Goal: Entertainment & Leisure: Consume media (video, audio)

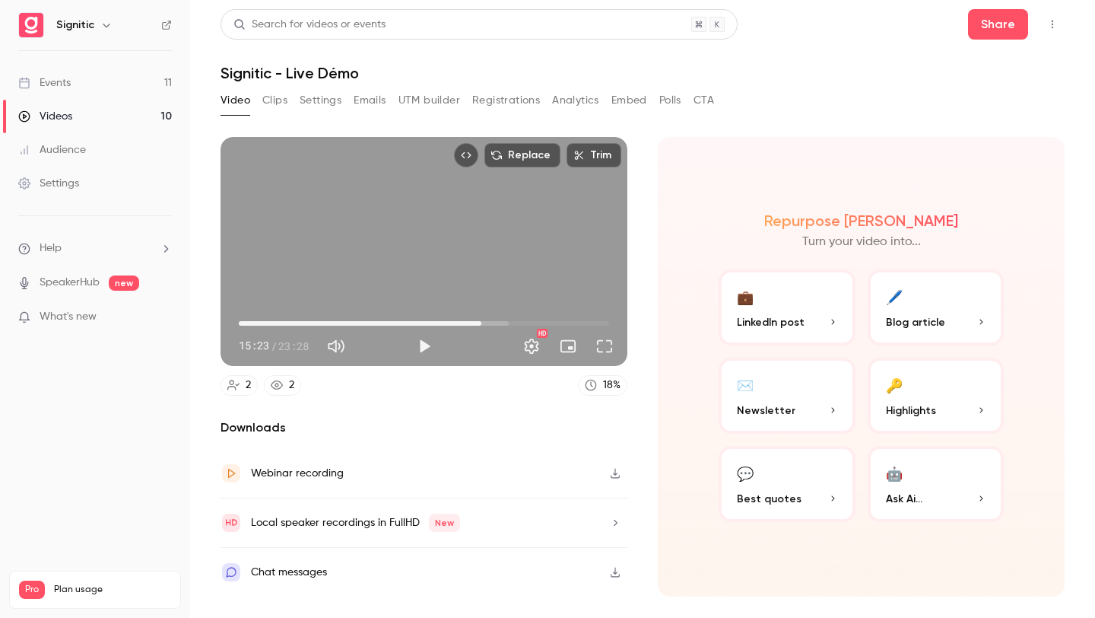
click at [170, 107] on link "Videos 10" at bounding box center [95, 116] width 190 height 33
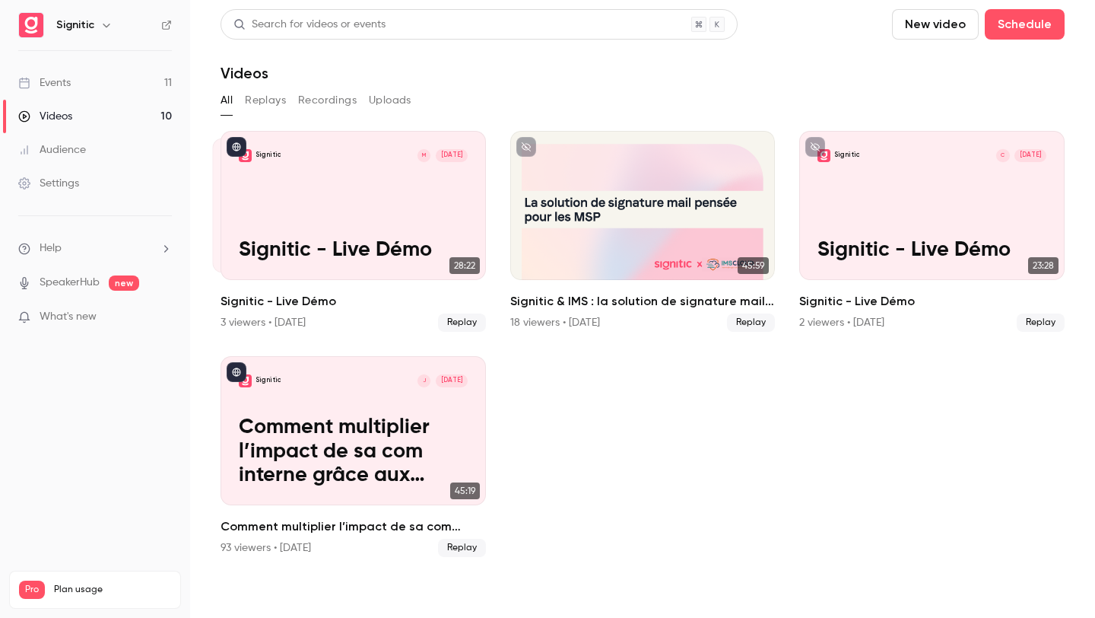
click at [265, 108] on button "Replays" at bounding box center [265, 100] width 41 height 24
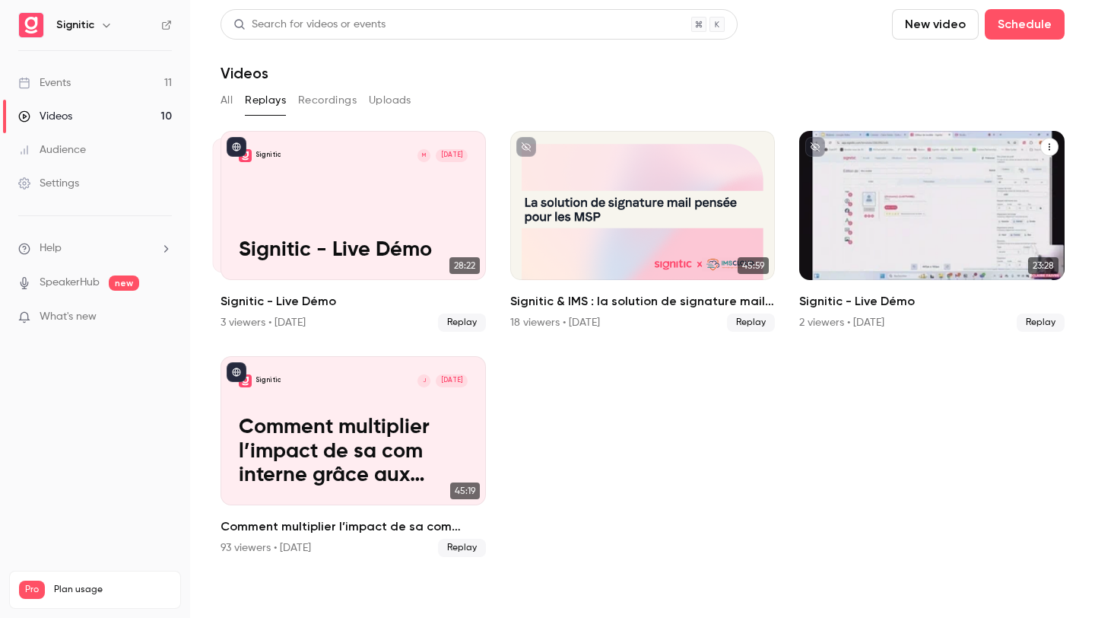
click at [904, 208] on div "Signitic C [DATE] Signitic - Live Démo" at bounding box center [931, 205] width 265 height 149
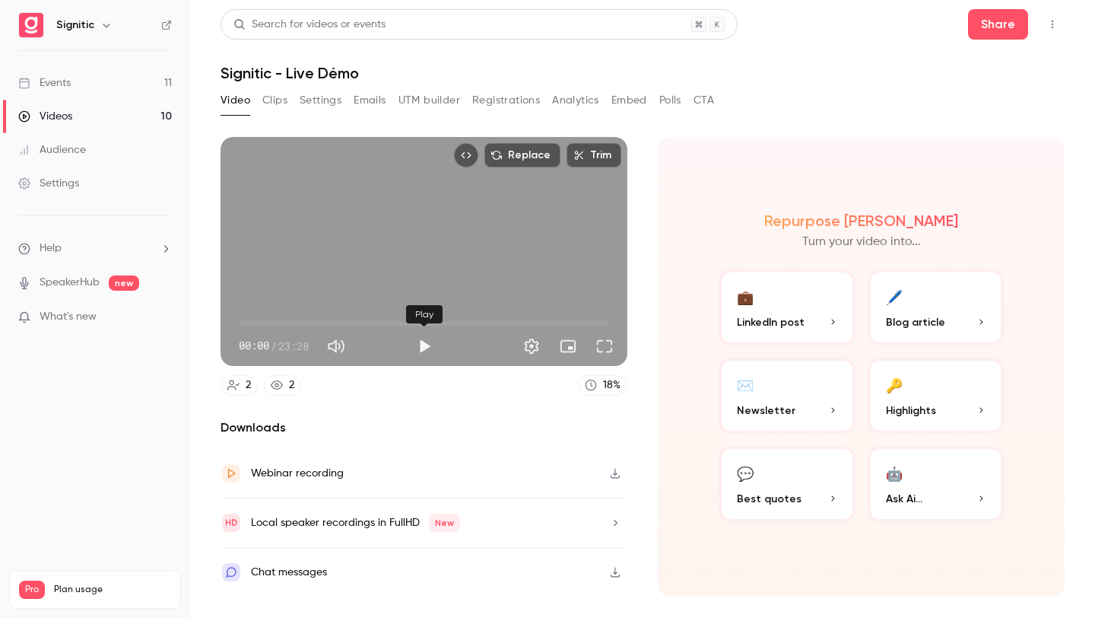
click at [421, 346] on button "Play" at bounding box center [424, 346] width 30 height 30
click at [363, 322] on span "07:51" at bounding box center [424, 323] width 370 height 24
click at [412, 354] on button "Pause" at bounding box center [424, 346] width 30 height 30
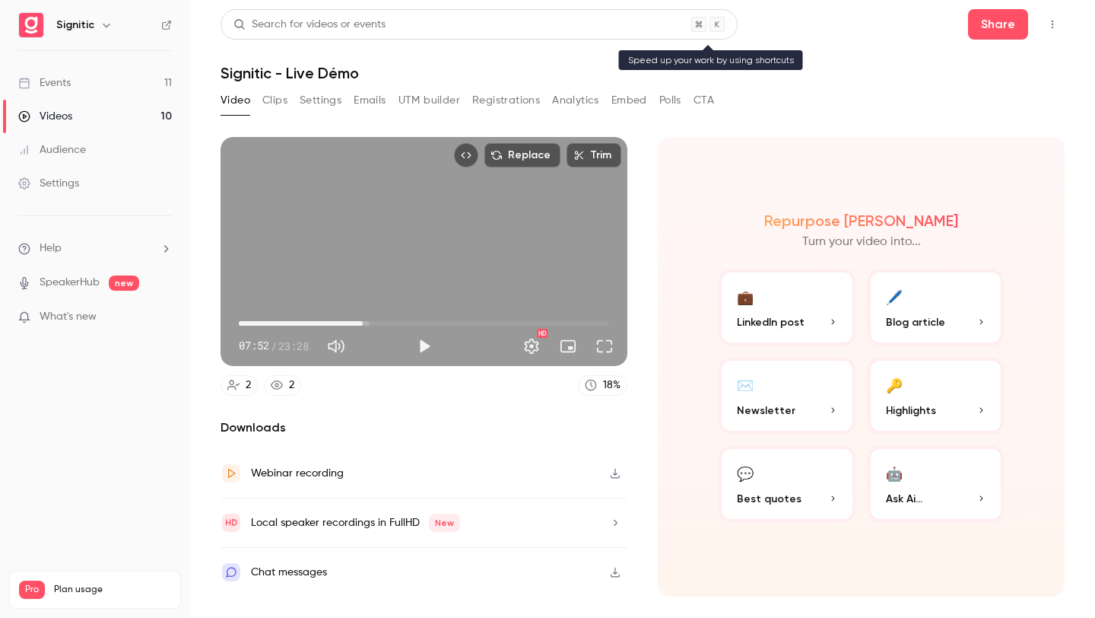
type input "*****"
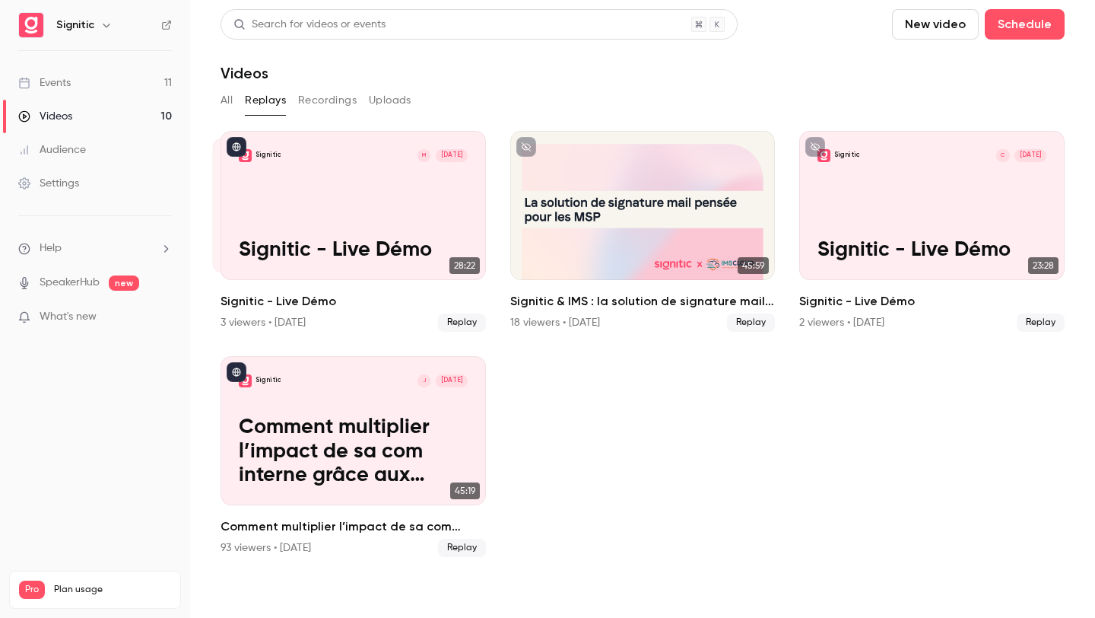
click at [569, 76] on div "Videos" at bounding box center [643, 73] width 844 height 18
click at [322, 110] on button "Recordings" at bounding box center [327, 100] width 59 height 24
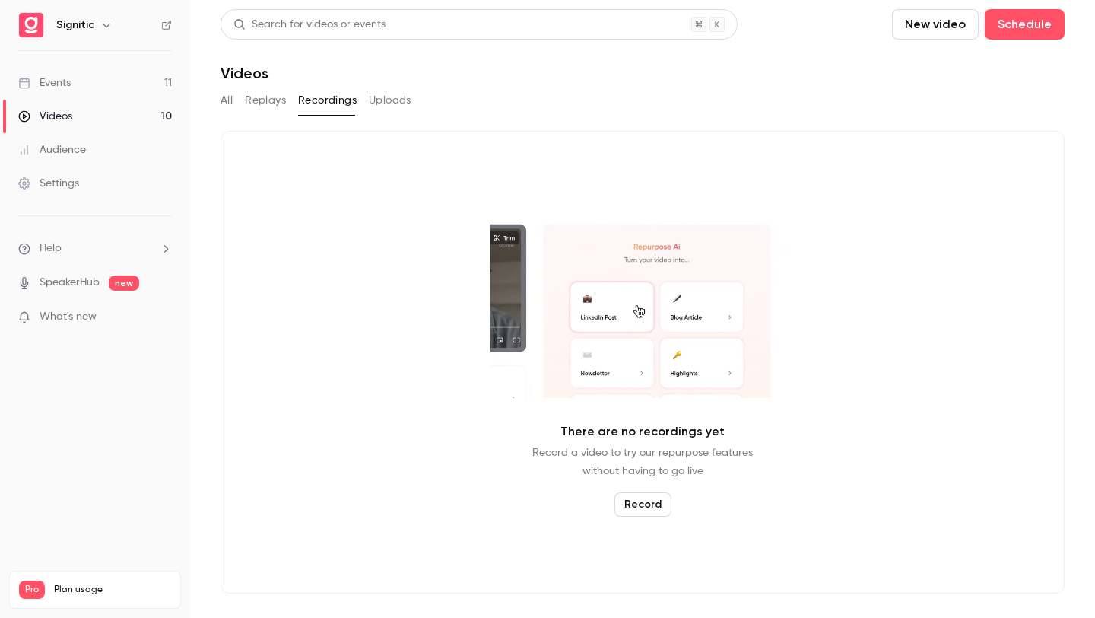
click at [383, 94] on button "Uploads" at bounding box center [390, 100] width 43 height 24
click at [281, 103] on button "Replays" at bounding box center [265, 100] width 41 height 24
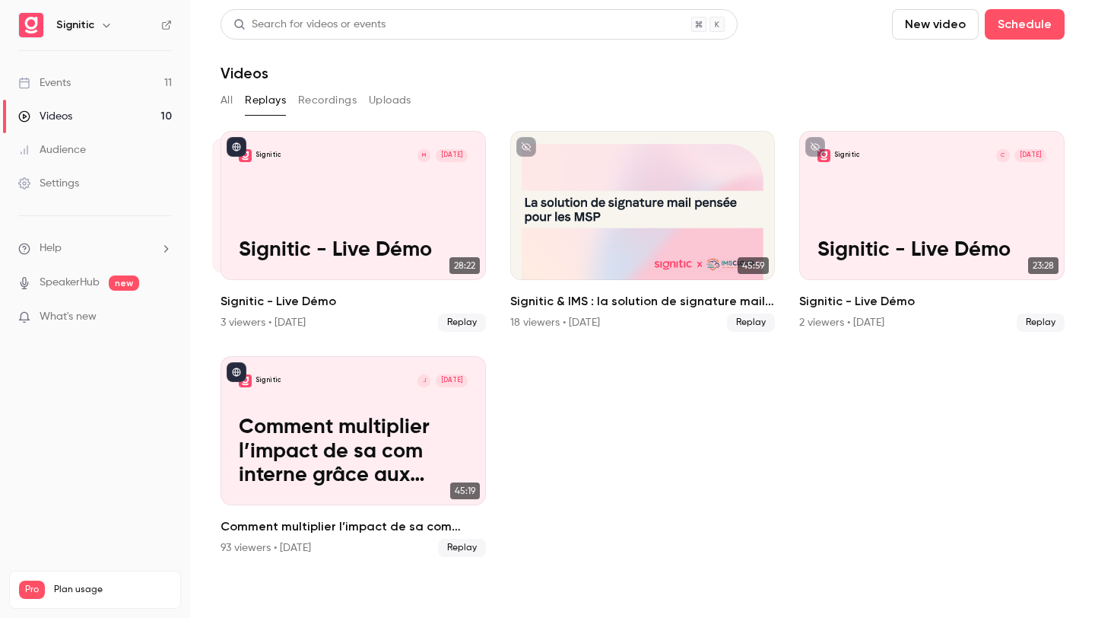
click at [220, 106] on main "Search for videos or events New video Schedule Videos All Replays Recordings Up…" at bounding box center [642, 309] width 905 height 618
click at [221, 103] on button "All" at bounding box center [227, 100] width 12 height 24
click at [160, 92] on link "Events 11" at bounding box center [95, 82] width 190 height 33
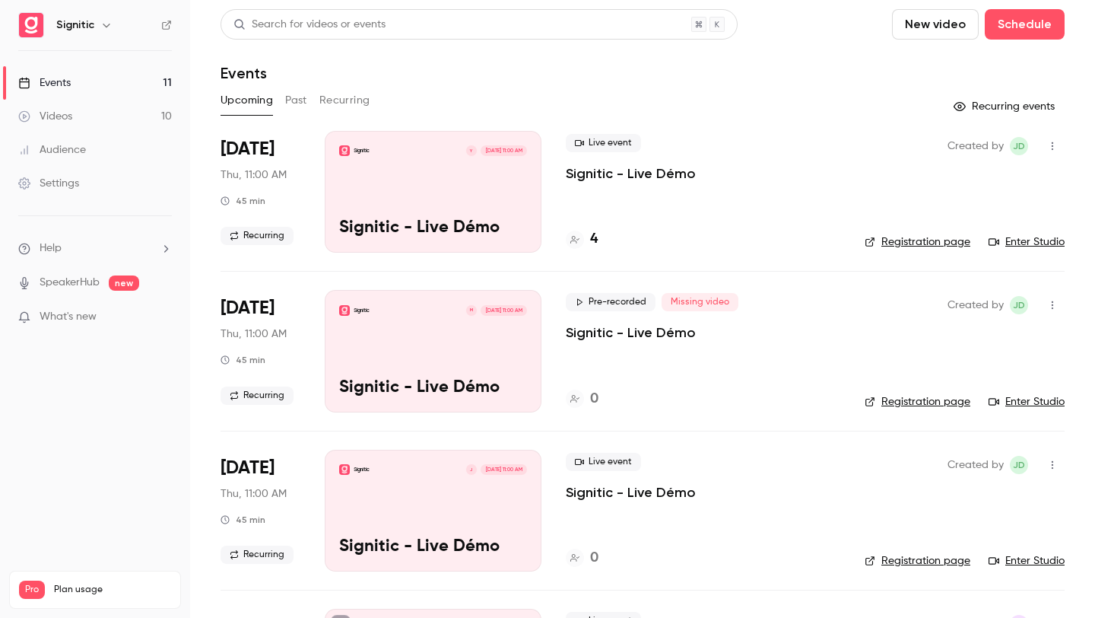
click at [464, 159] on div "Signitic Y [DATE] 11:00 AM Signitic - Live Démo" at bounding box center [433, 192] width 217 height 122
click at [155, 119] on link "Videos 10" at bounding box center [95, 116] width 190 height 33
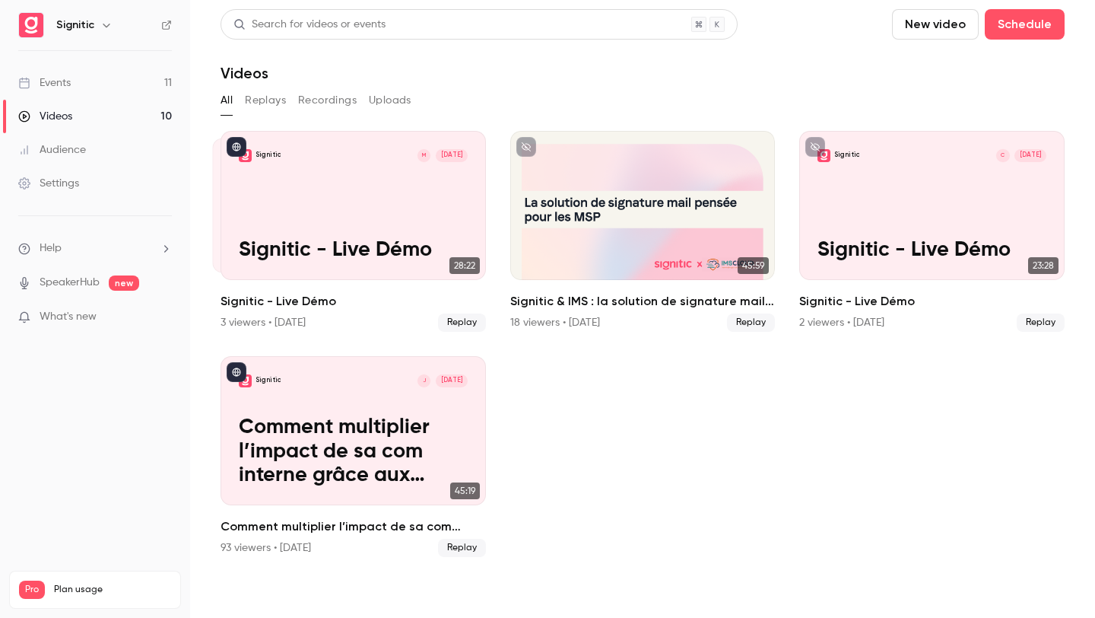
click at [618, 385] on ul "Signitic M [DATE] Signitic - Live Démo 28:22 Signitic M [DATE] Signitic - Live …" at bounding box center [643, 344] width 844 height 426
click at [127, 87] on link "Events 11" at bounding box center [95, 82] width 190 height 33
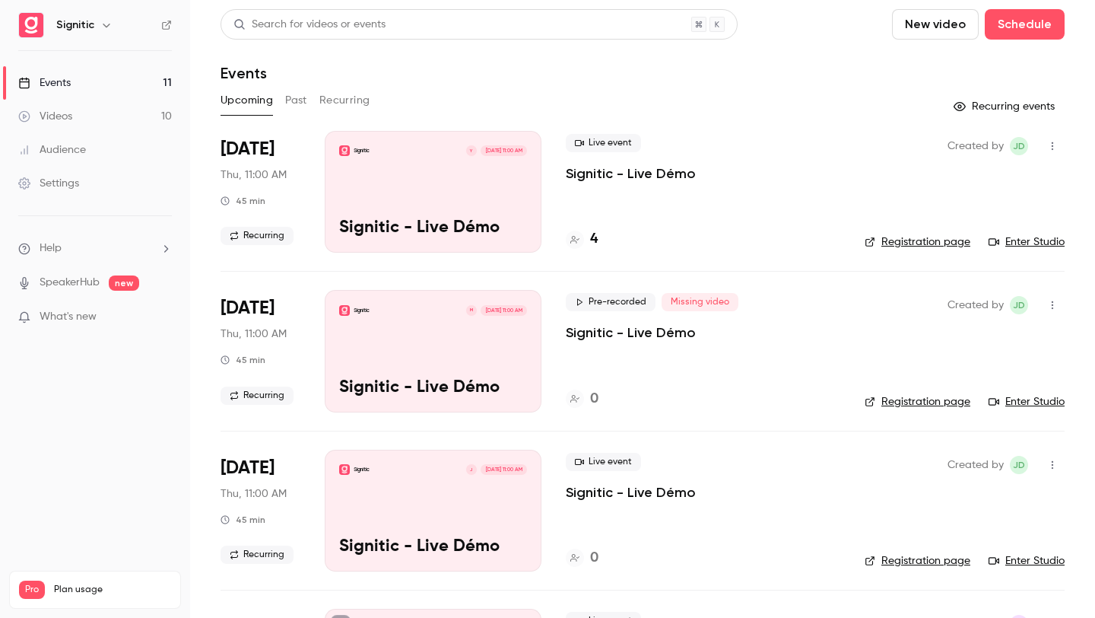
click at [126, 122] on link "Videos 10" at bounding box center [95, 116] width 190 height 33
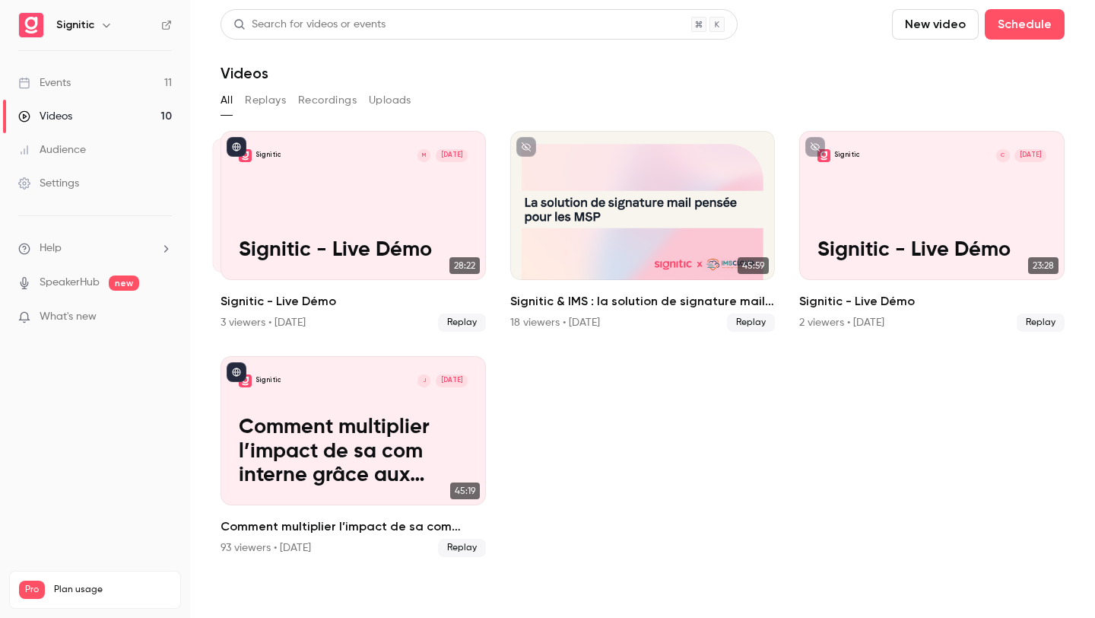
click at [586, 497] on ul "Signitic M [DATE] Signitic - Live Démo 28:22 Signitic M [DATE] Signitic - Live …" at bounding box center [643, 344] width 844 height 426
click at [75, 83] on link "Events 11" at bounding box center [95, 82] width 190 height 33
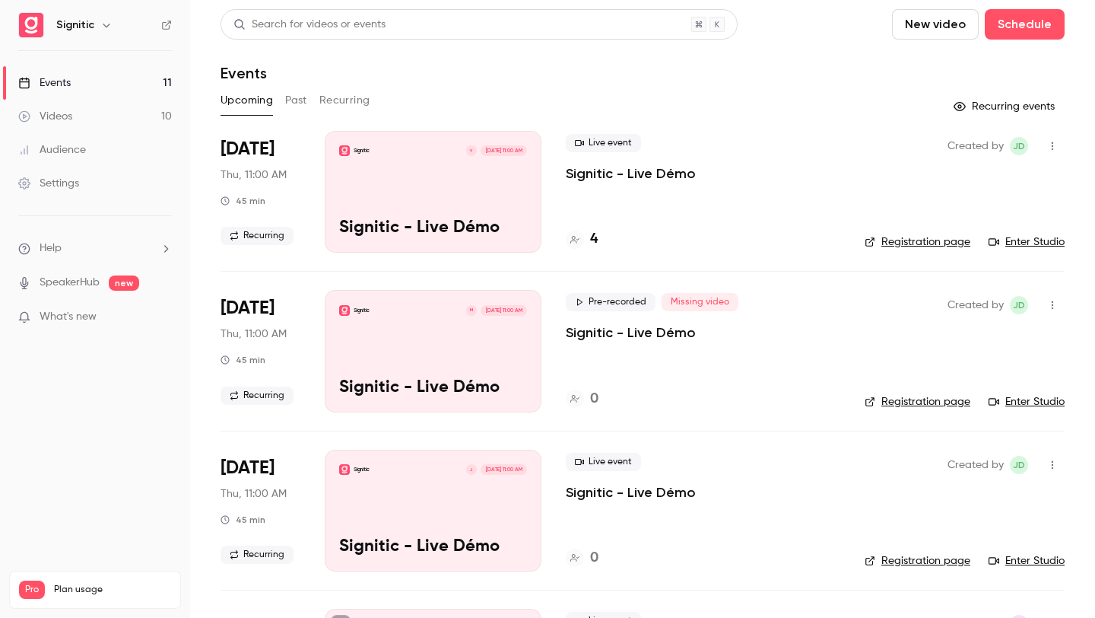
click at [297, 102] on button "Past" at bounding box center [296, 100] width 22 height 24
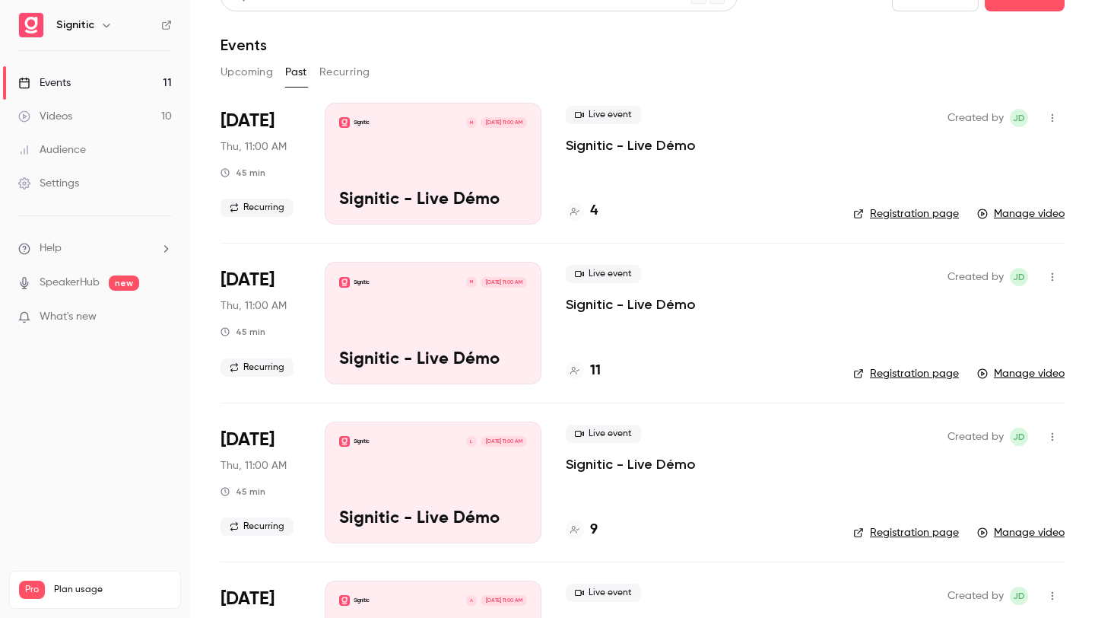
scroll to position [28, 0]
click at [482, 332] on div "Signitic M [DATE] 11:00 AM Signitic - Live Démo" at bounding box center [433, 323] width 217 height 122
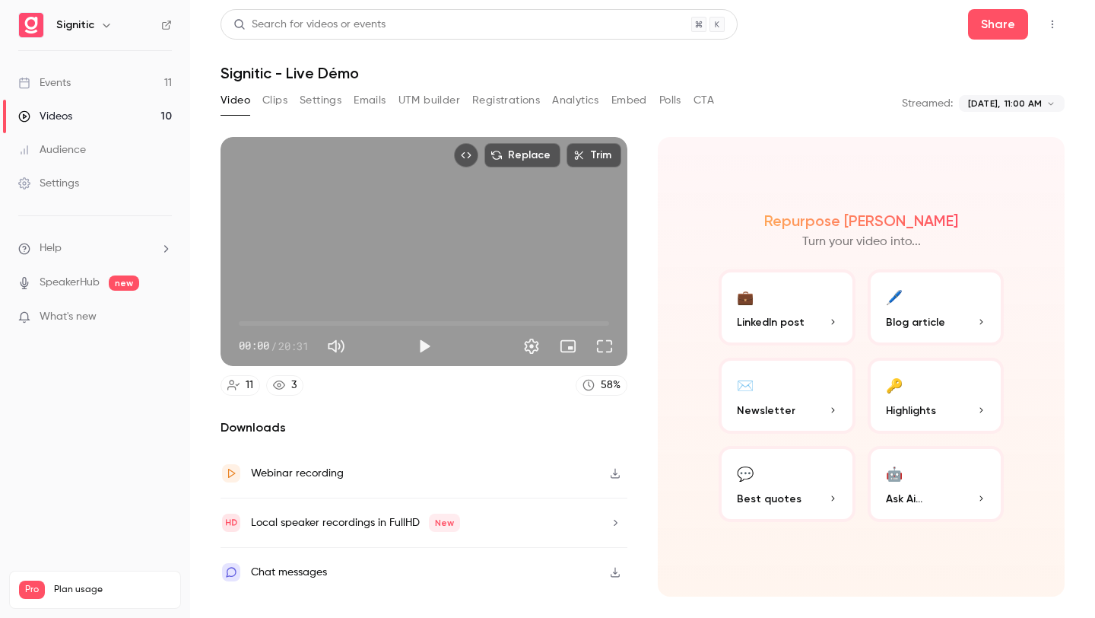
click at [382, 239] on div "Replace Trim 00:00 00:00 / 20:31" at bounding box center [424, 251] width 407 height 229
click at [385, 239] on div "Replace Trim 00:00 00:00 / 20:31 HD" at bounding box center [424, 251] width 407 height 229
type input "***"
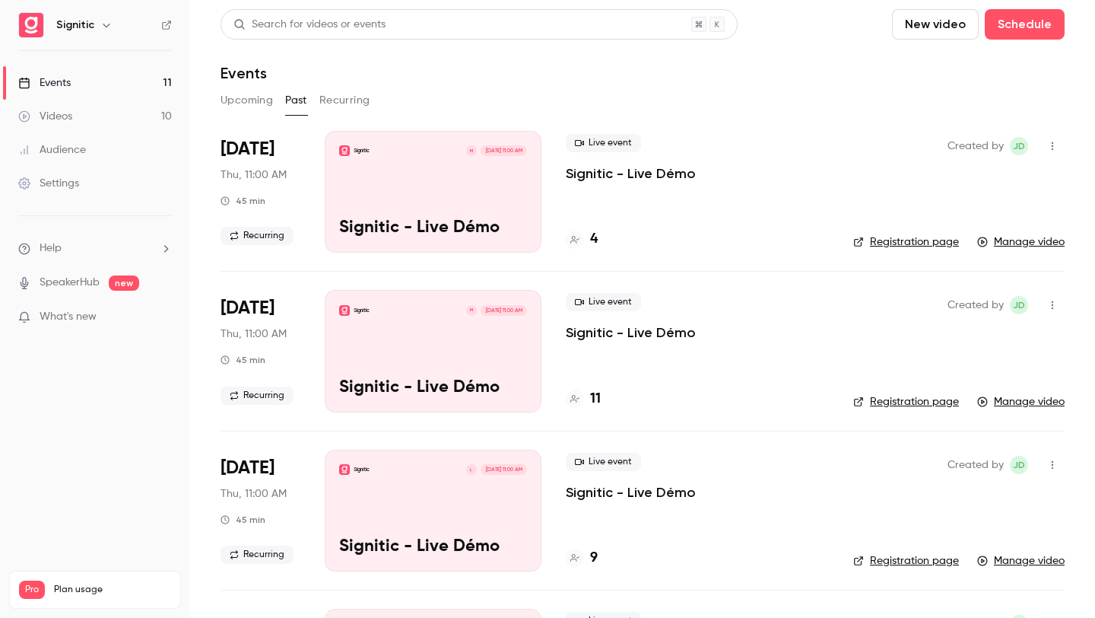
click at [392, 470] on div "Signitic L [DATE] 11:00 AM" at bounding box center [433, 469] width 188 height 11
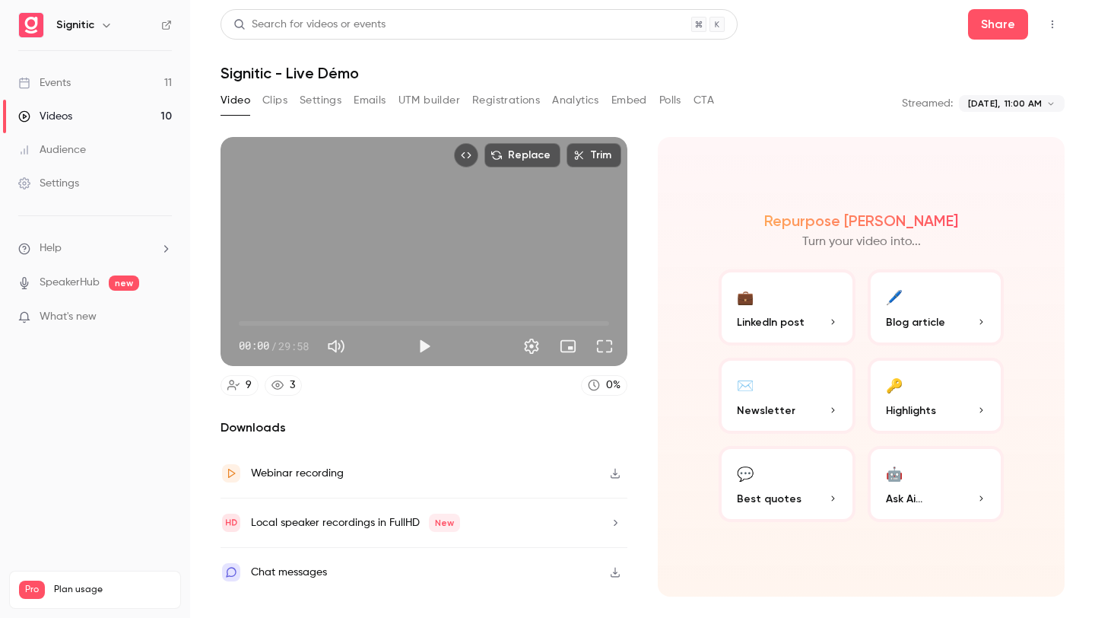
click at [459, 284] on div "Replace Trim 00:00 00:00 / 29:58" at bounding box center [424, 251] width 407 height 229
type input "*****"
click at [316, 326] on span "00:00" at bounding box center [424, 323] width 370 height 24
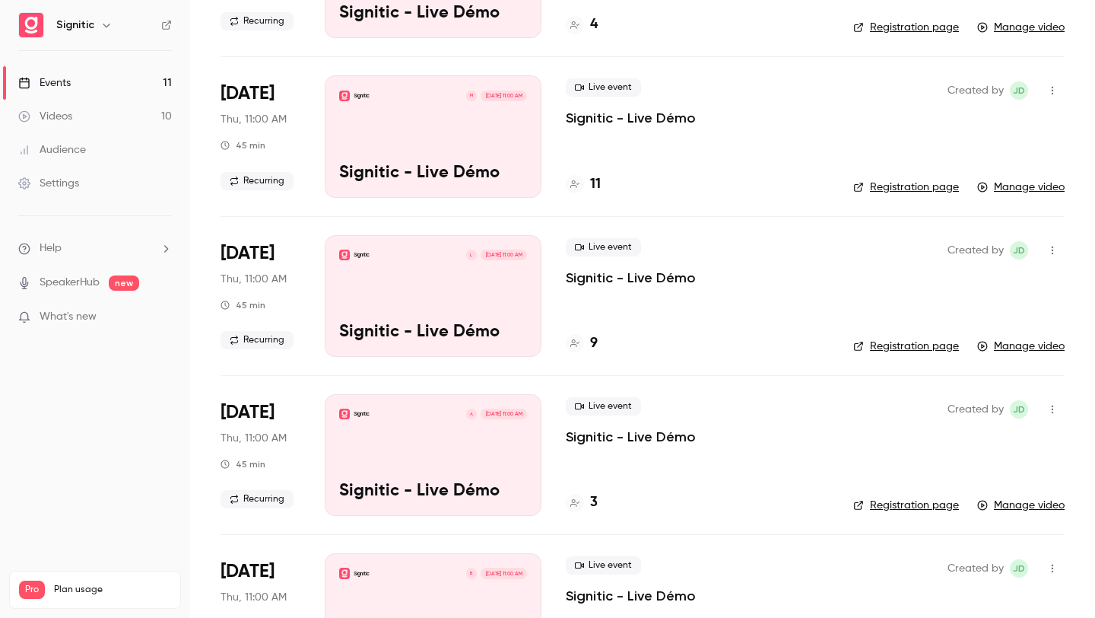
scroll to position [218, 0]
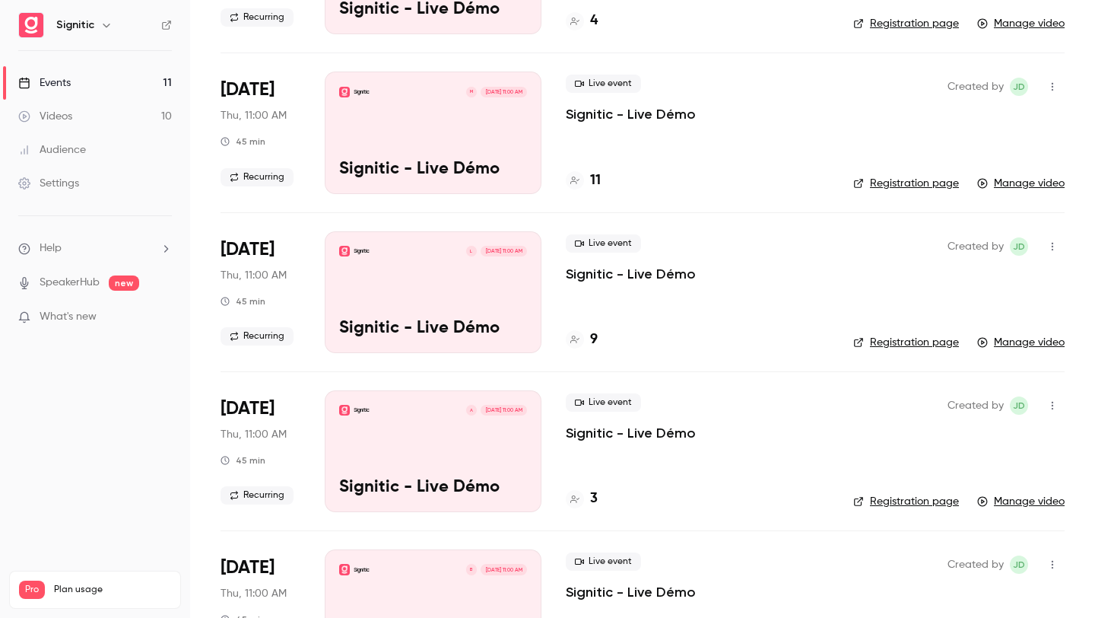
click at [402, 398] on div "Signitic A [DATE] 11:00 AM Signitic - Live Démo" at bounding box center [433, 451] width 217 height 122
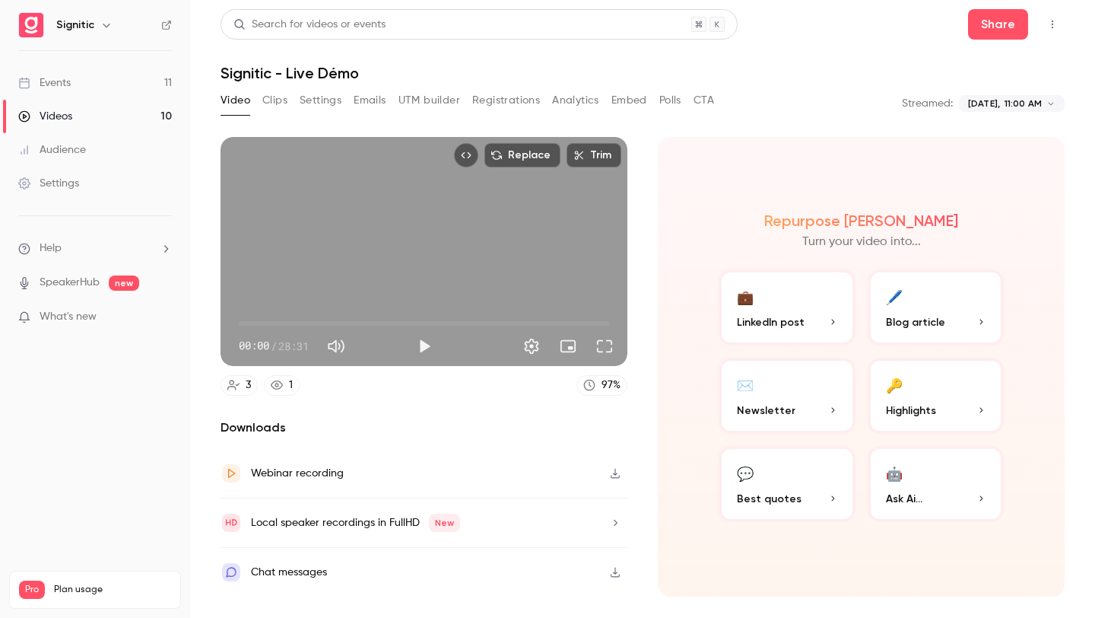
click at [366, 208] on div "Replace Trim 00:00 00:00 / 28:31" at bounding box center [424, 251] width 407 height 229
click at [272, 325] on span "00:00" at bounding box center [424, 323] width 370 height 24
click at [425, 260] on div "Replace Trim 02:31 02:31 / 28:31 HD" at bounding box center [424, 251] width 407 height 229
type input "***"
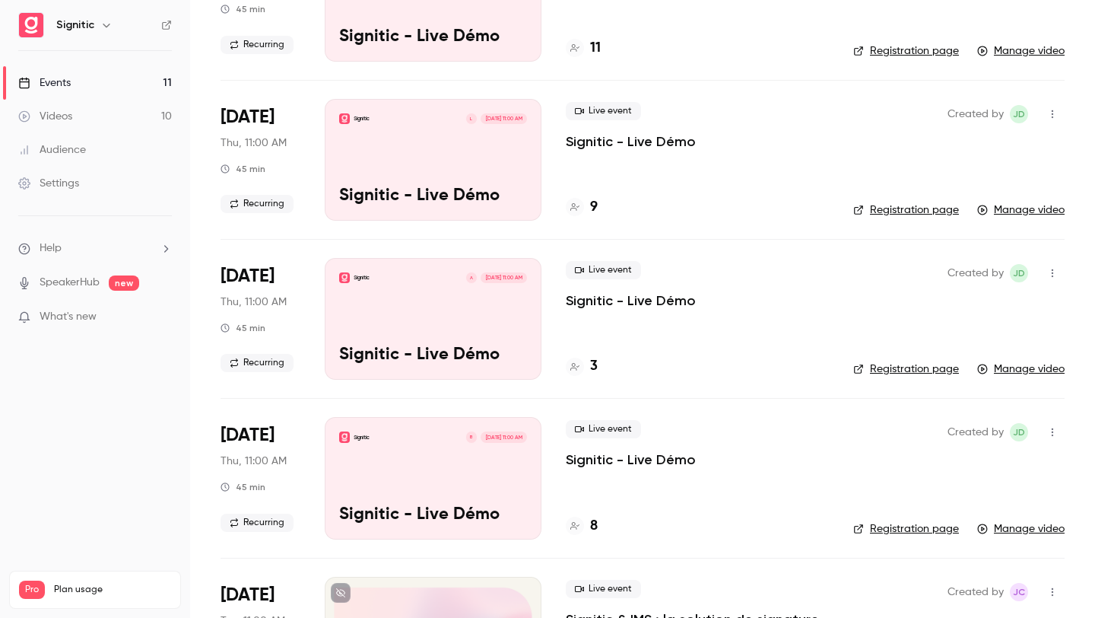
scroll to position [418, 0]
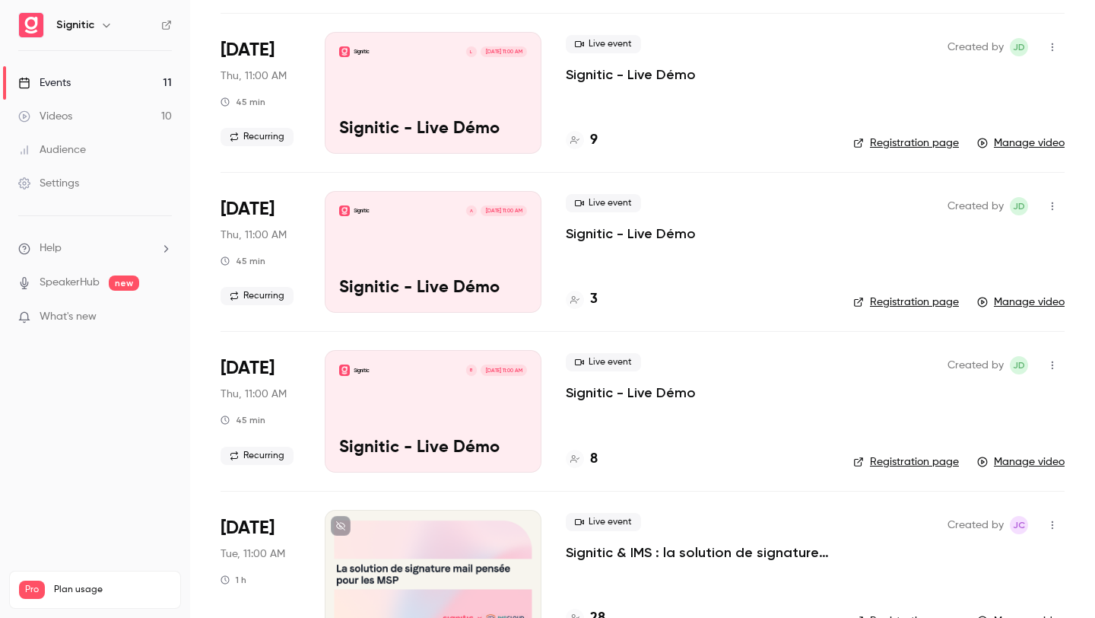
click at [408, 399] on div "Signitic B [DATE] 11:00 AM Signitic - Live Démo" at bounding box center [433, 411] width 217 height 122
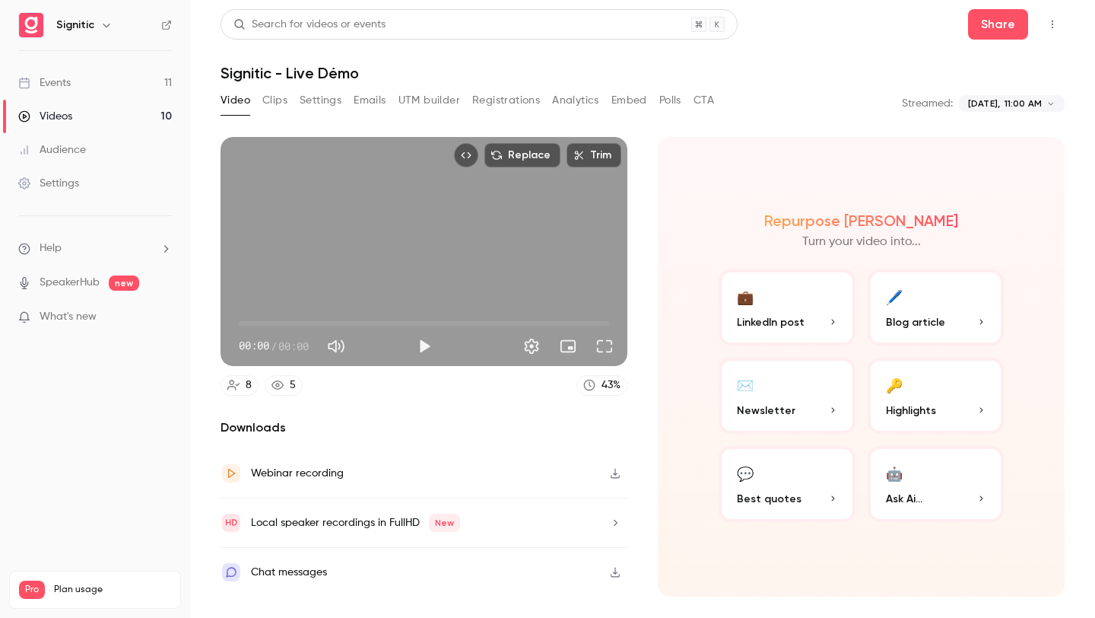
click at [418, 268] on div "Replace Trim 00:00 00:00 / 00:00" at bounding box center [424, 251] width 407 height 229
type input "*****"
click at [319, 328] on span "07:46" at bounding box center [424, 323] width 370 height 24
type input "**"
click at [362, 344] on span at bounding box center [373, 346] width 38 height 22
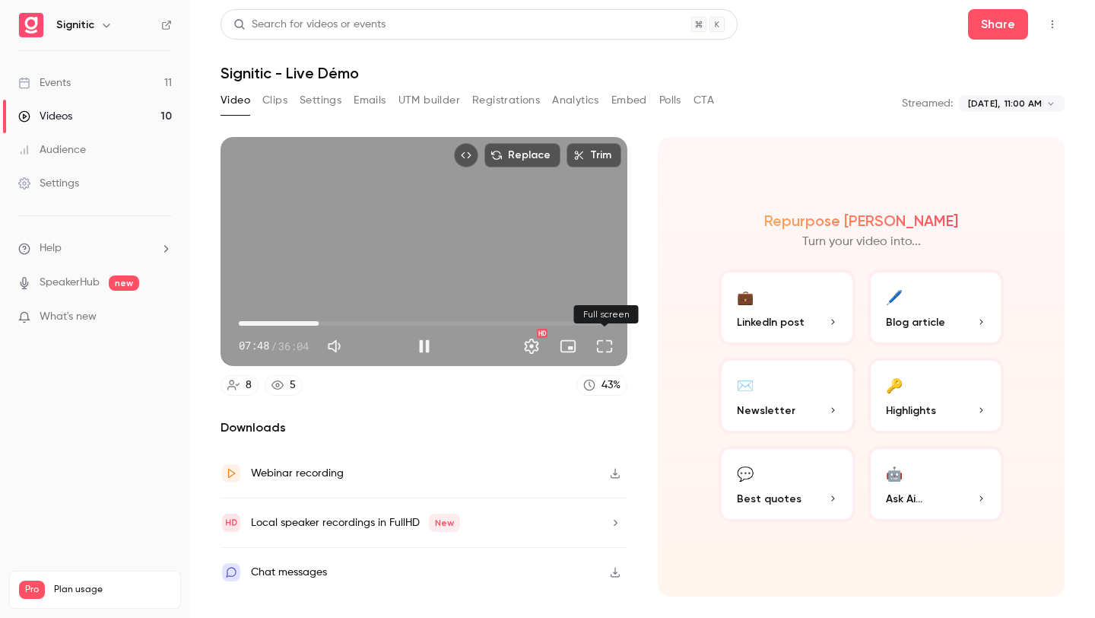
click at [598, 341] on button "Full screen" at bounding box center [604, 346] width 30 height 30
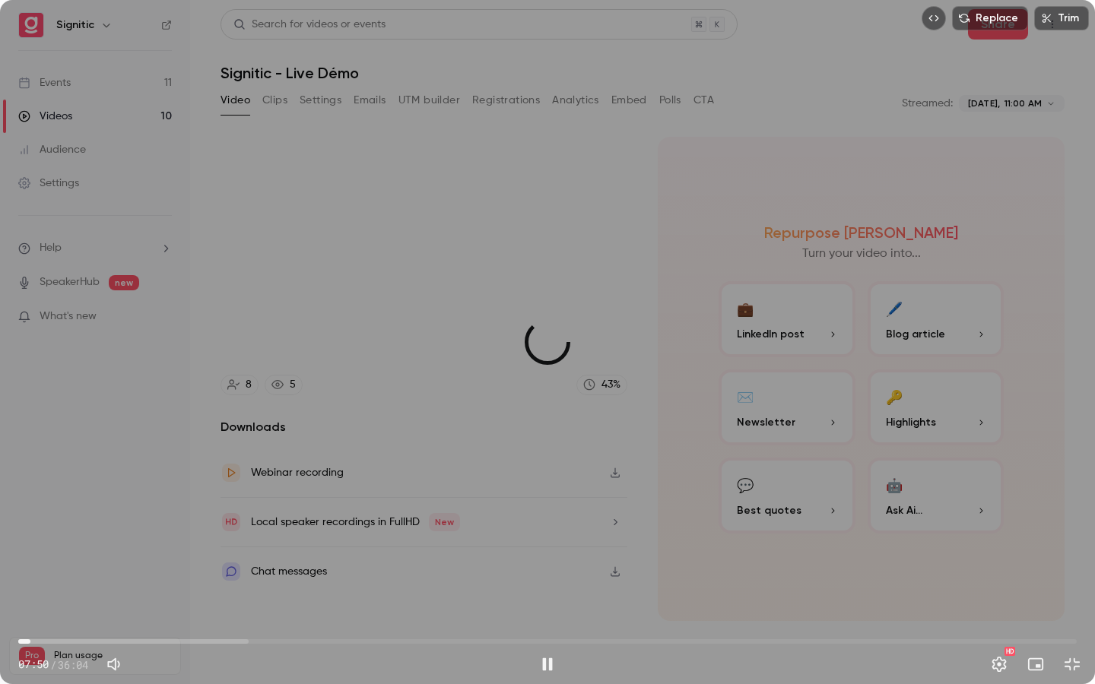
drag, startPoint x: 176, startPoint y: 640, endPoint x: 0, endPoint y: 646, distance: 176.5
click at [0, 617] on div "00:24 07:50 / 36:04 HD" at bounding box center [547, 653] width 1095 height 64
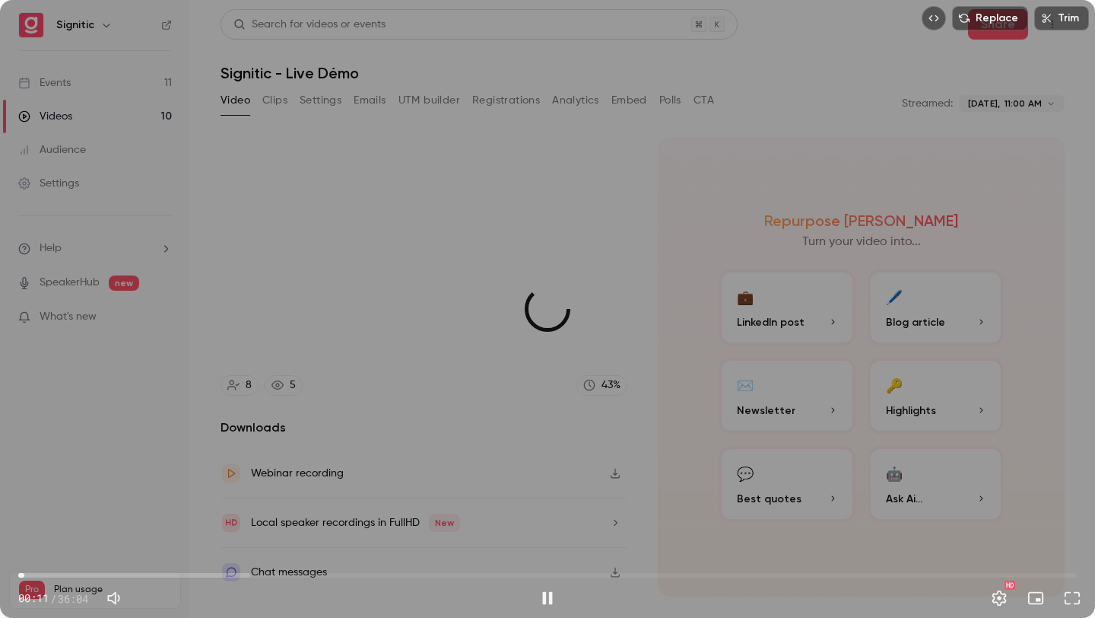
click at [354, 220] on div "Replace Trim 00:11 00:11 / 36:04 HD" at bounding box center [547, 309] width 1095 height 618
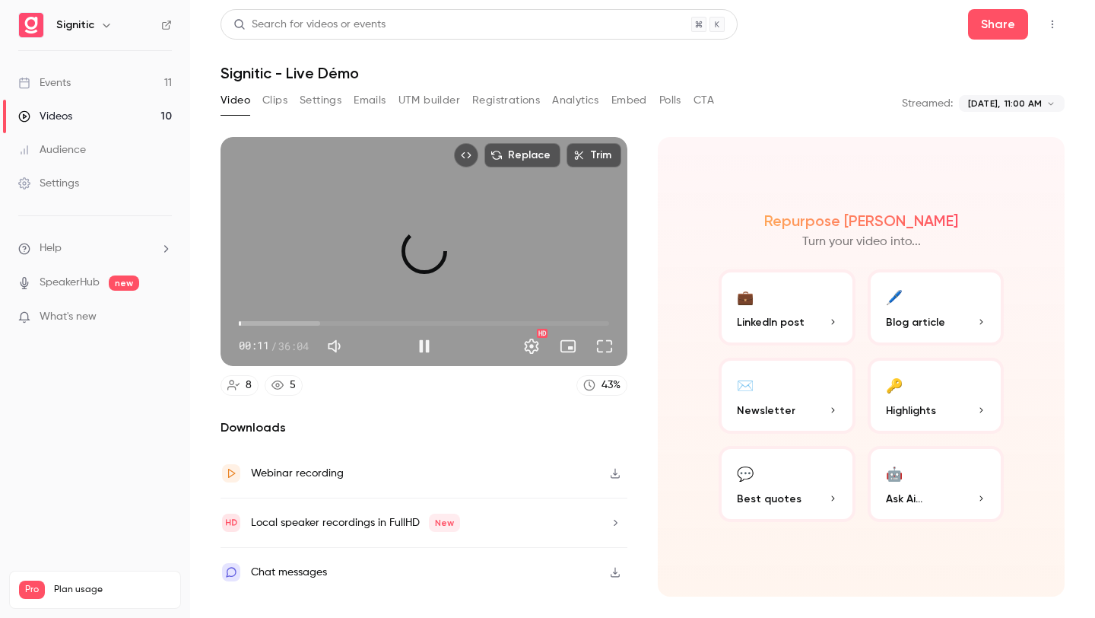
click at [354, 220] on div "Replace Trim 00:11 00:11 / 36:04 HD" at bounding box center [424, 251] width 407 height 229
click at [601, 348] on button "Full screen" at bounding box center [604, 346] width 30 height 30
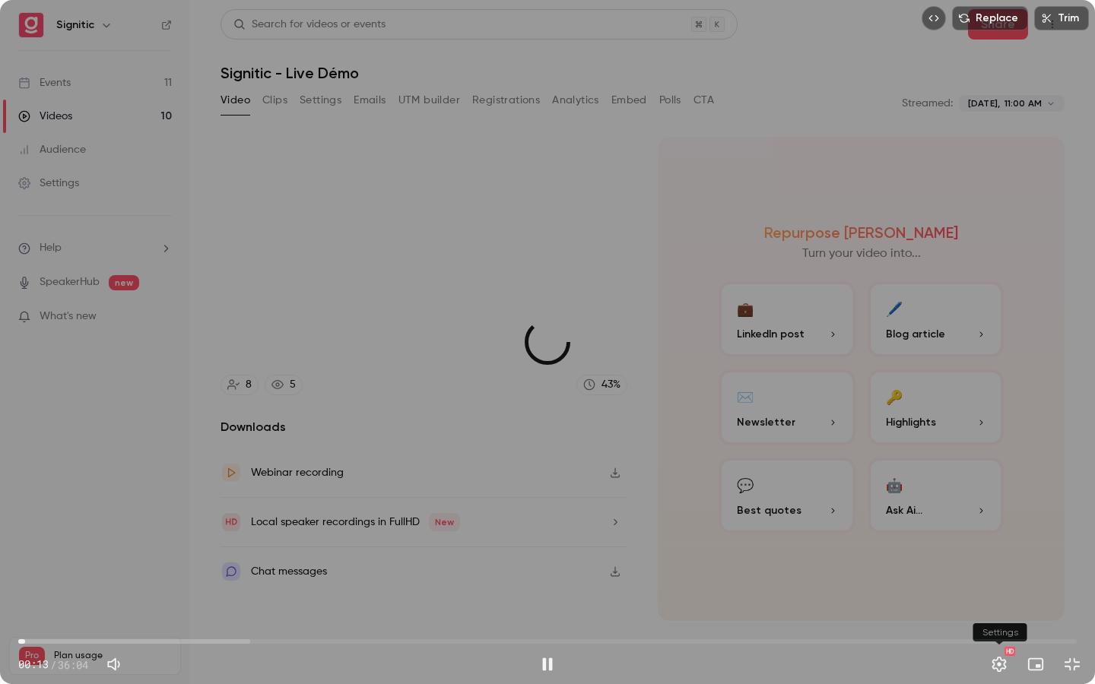
click at [989, 617] on button "Settings" at bounding box center [999, 664] width 30 height 30
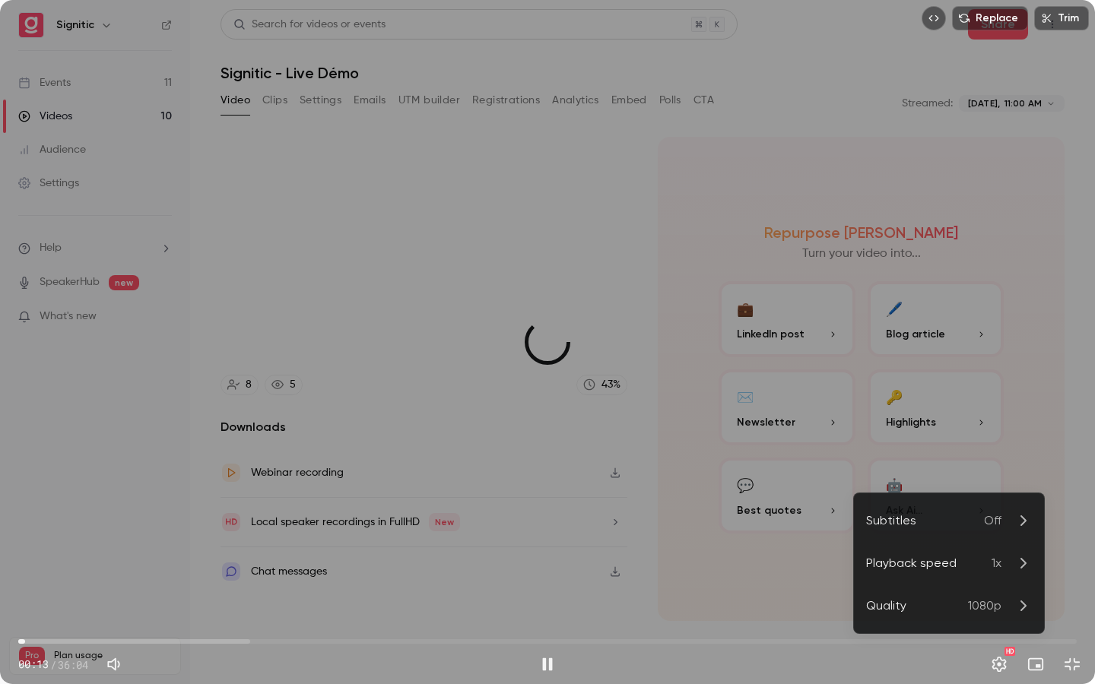
click at [1018, 570] on icon at bounding box center [1023, 563] width 18 height 18
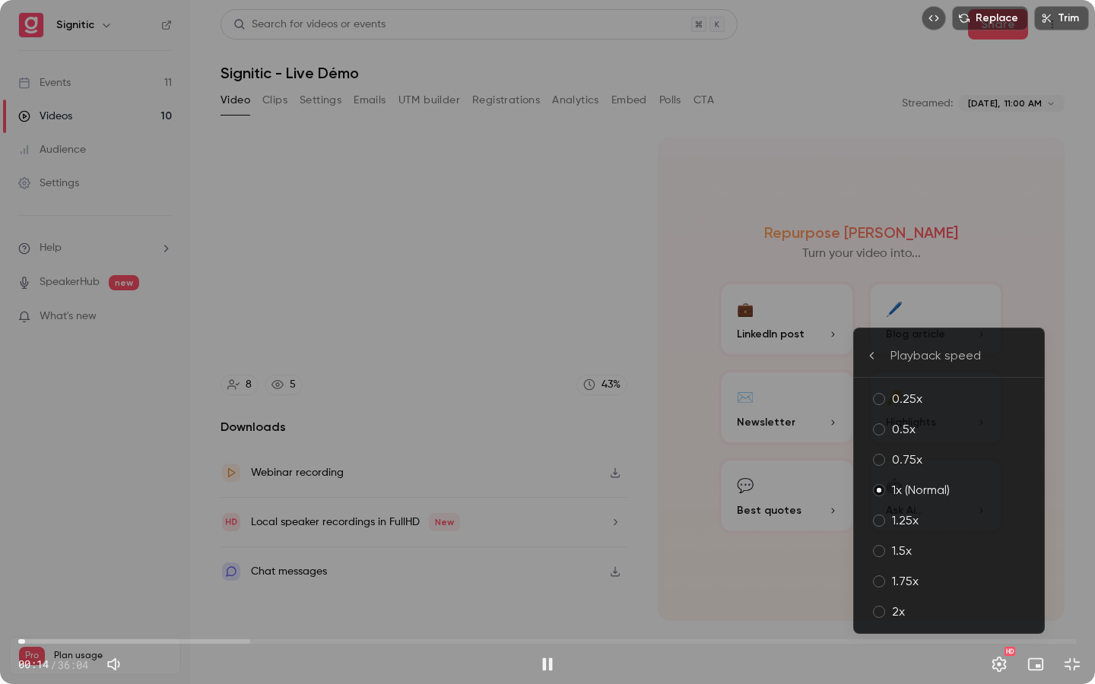
click at [1002, 615] on div "2x" at bounding box center [962, 612] width 140 height 18
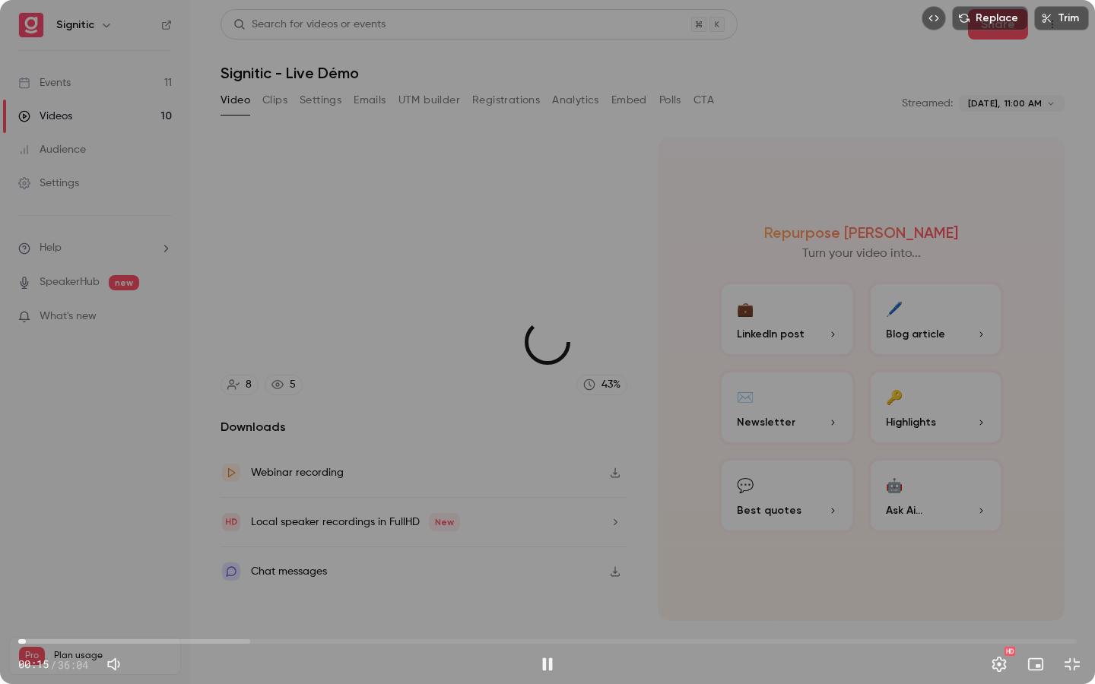
click at [91, 453] on div "Replace Trim 00:15 00:15 / 36:04 HD" at bounding box center [547, 342] width 1095 height 684
click at [547, 617] on button "Play" at bounding box center [547, 664] width 30 height 30
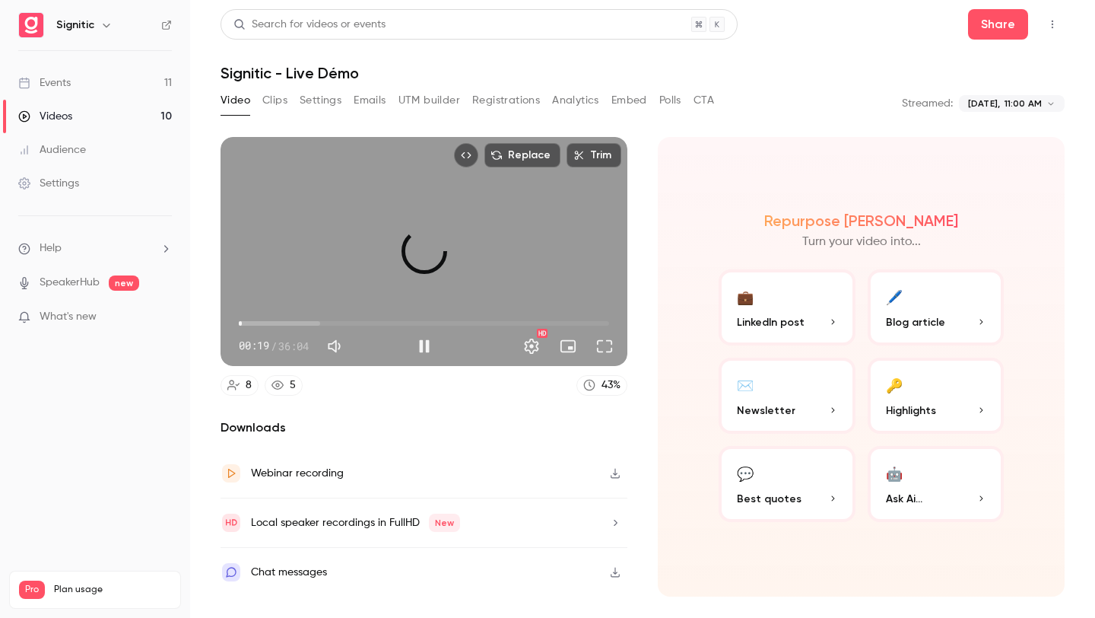
click at [818, 36] on div "Search for videos or events Share" at bounding box center [643, 24] width 844 height 30
click at [805, 30] on div "Search for videos or events Share" at bounding box center [643, 24] width 844 height 30
click at [538, 241] on div "Replace Trim 00:21 00:21 / 36:04 HD" at bounding box center [424, 251] width 407 height 229
click at [494, 215] on div "Replace Trim 00:21 00:21 / 36:04 HD" at bounding box center [424, 251] width 407 height 229
click at [615, 345] on button "Full screen" at bounding box center [604, 346] width 30 height 30
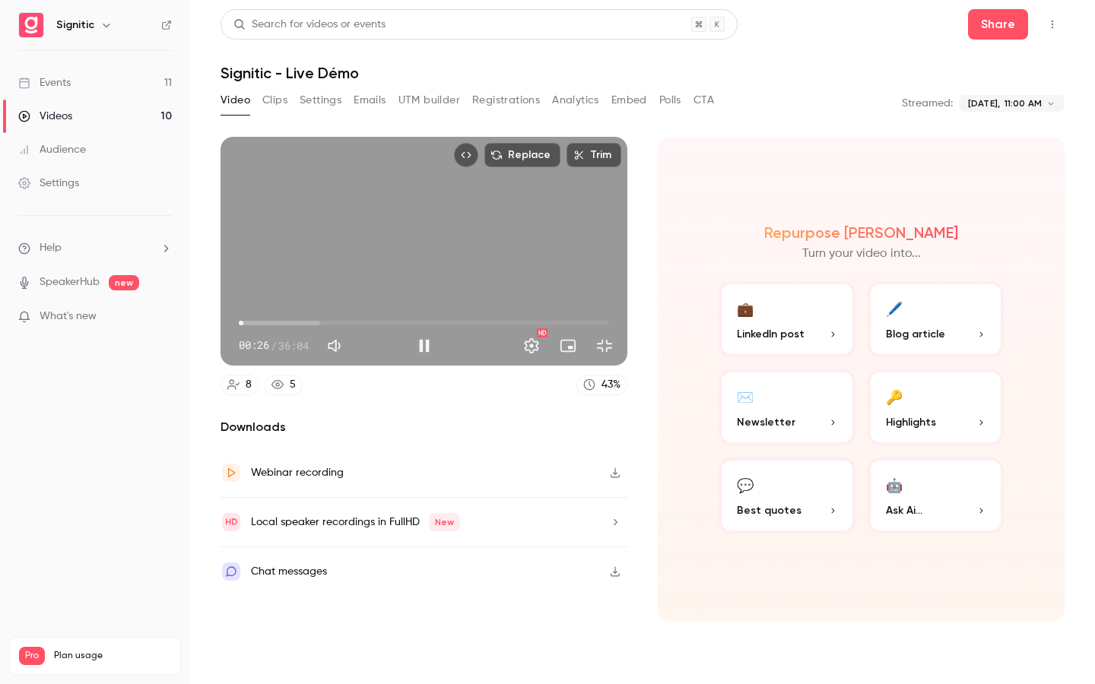
type input "****"
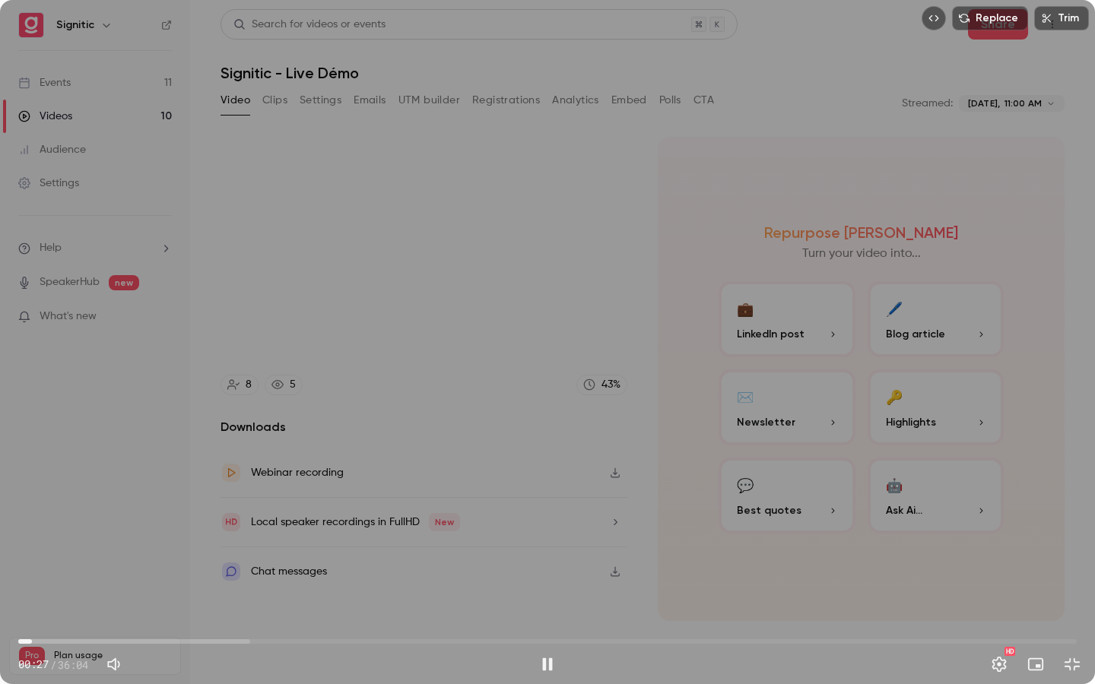
type input "**"
click at [174, 617] on span at bounding box center [168, 665] width 68 height 22
type input "****"
click at [171, 617] on span at bounding box center [171, 664] width 9 height 9
type input "**"
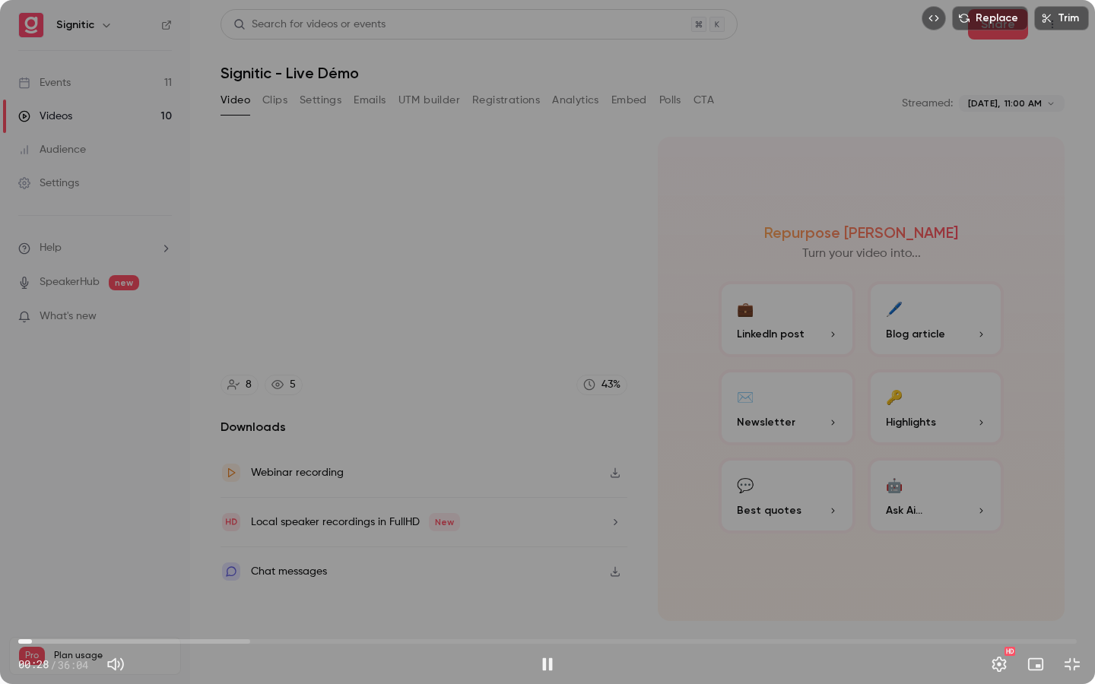
type input "**"
click at [169, 617] on span at bounding box center [168, 664] width 9 height 9
type input "****"
click at [169, 617] on span at bounding box center [164, 664] width 9 height 9
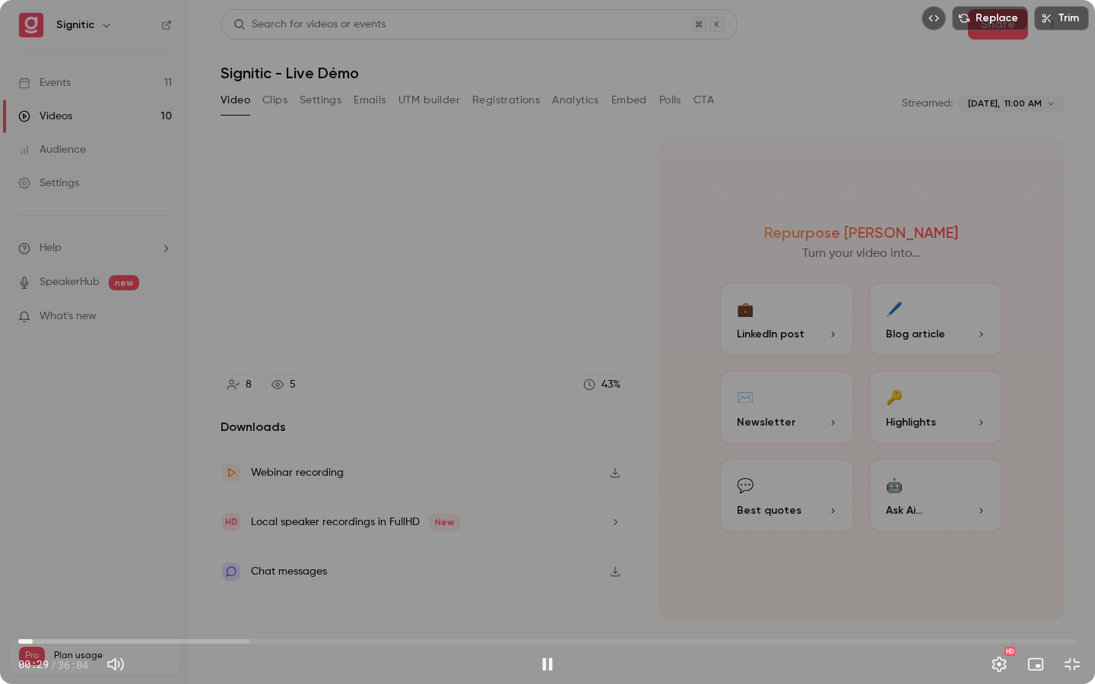
type input "**"
click at [175, 617] on span at bounding box center [171, 664] width 9 height 9
type input "****"
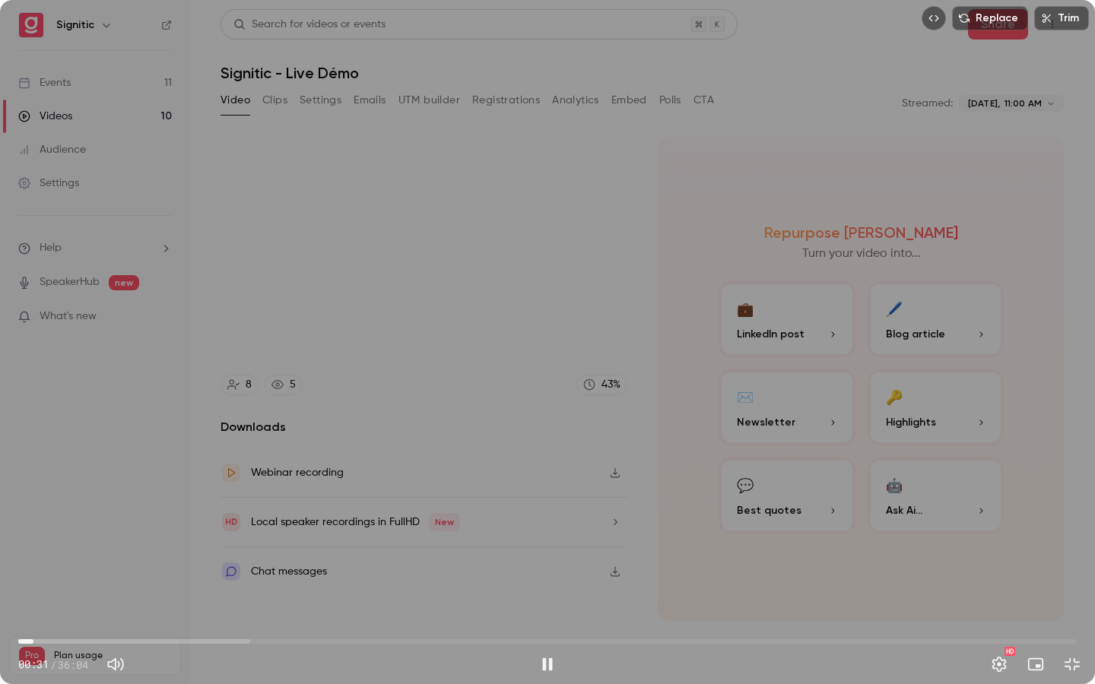
click at [176, 617] on span at bounding box center [171, 664] width 9 height 9
type input "**"
click at [179, 617] on span at bounding box center [176, 664] width 9 height 9
type input "****"
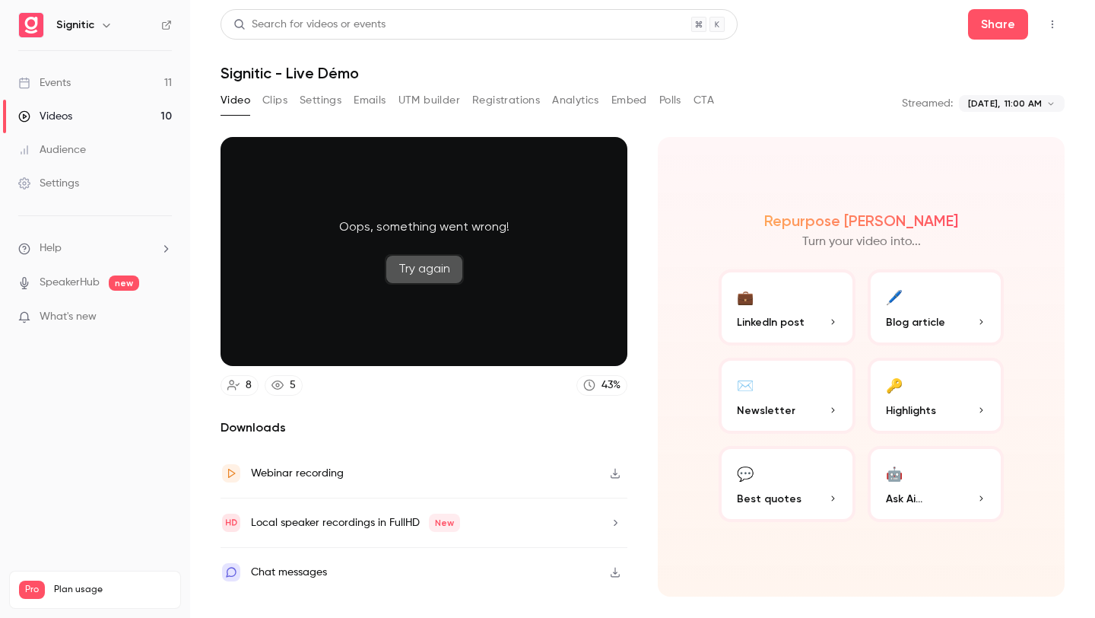
click at [417, 272] on button "Try again" at bounding box center [424, 269] width 79 height 30
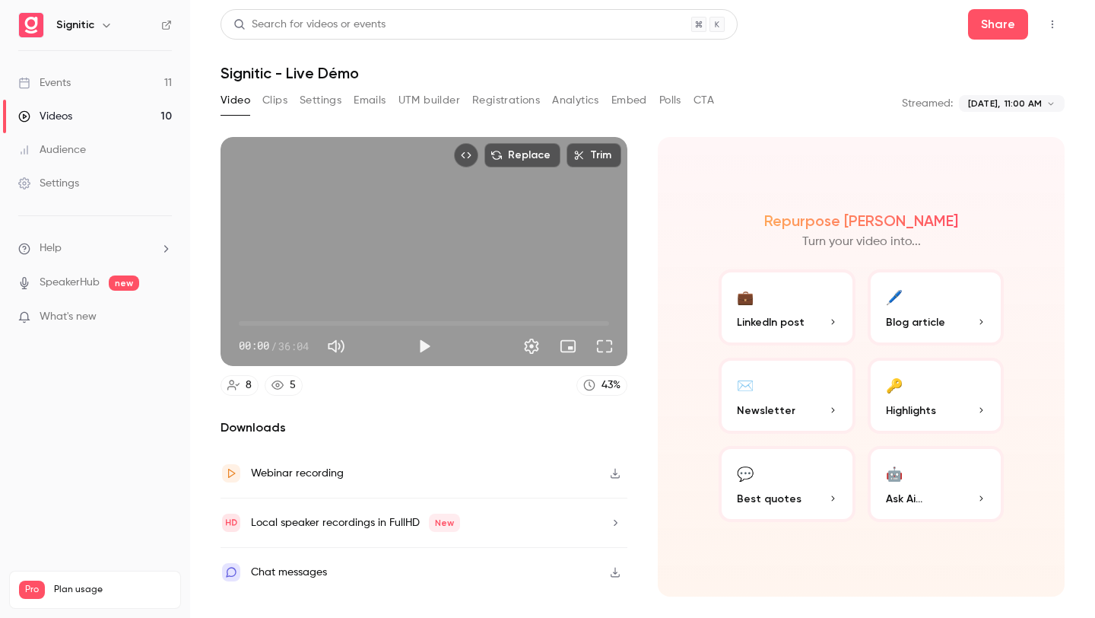
click at [501, 272] on div "Replace Trim 00:00 00:00 / 36:04" at bounding box center [424, 251] width 407 height 229
click at [611, 346] on button "Full screen" at bounding box center [604, 346] width 30 height 30
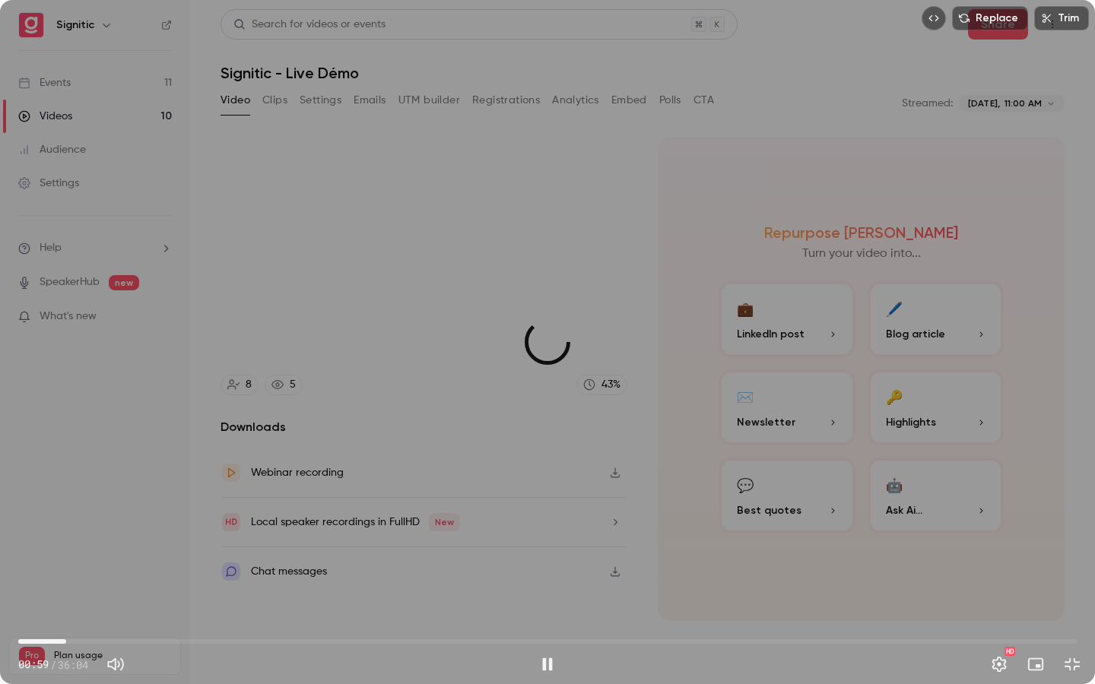
drag, startPoint x: 40, startPoint y: 643, endPoint x: 66, endPoint y: 642, distance: 25.9
click at [66, 617] on span "01:38" at bounding box center [547, 642] width 1059 height 24
drag, startPoint x: 53, startPoint y: 642, endPoint x: 42, endPoint y: 643, distance: 11.5
click at [42, 617] on span "00:48" at bounding box center [42, 642] width 5 height 5
click at [997, 617] on button "Settings" at bounding box center [999, 664] width 30 height 30
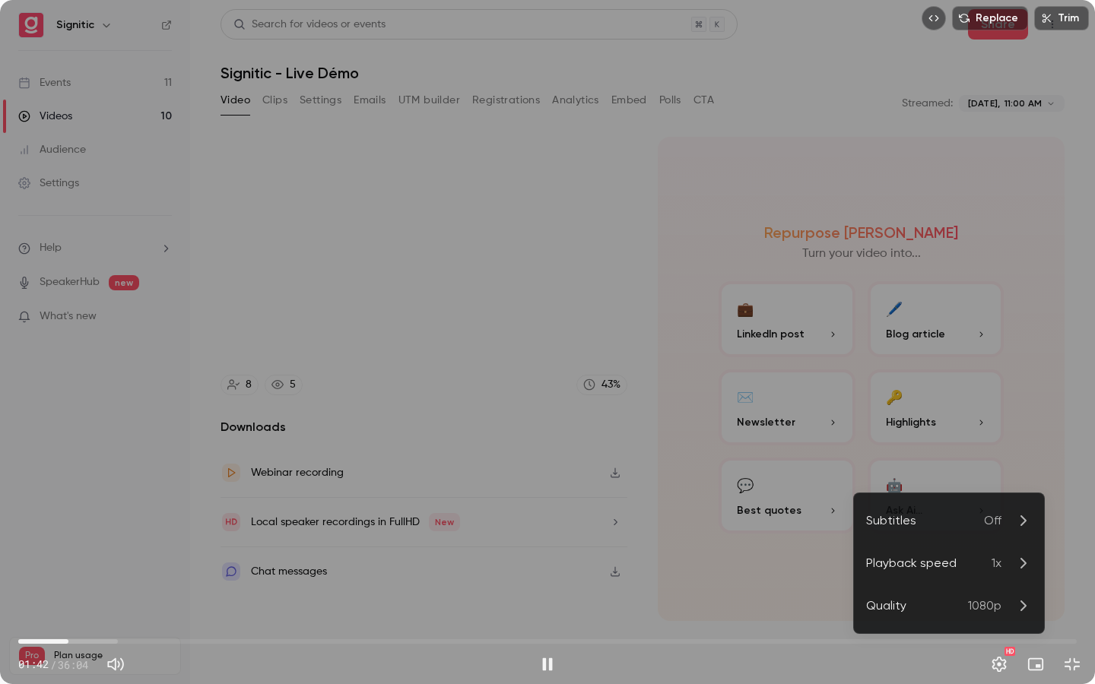
click at [992, 569] on span "1x" at bounding box center [997, 563] width 10 height 18
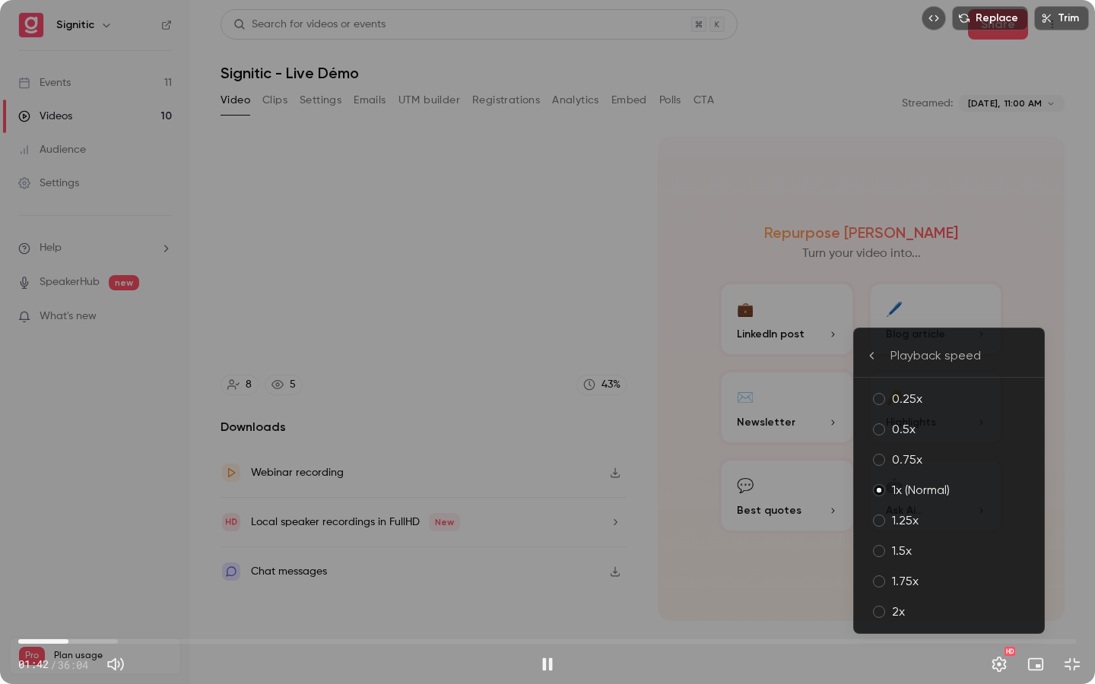
click at [983, 609] on div "2x" at bounding box center [962, 612] width 140 height 18
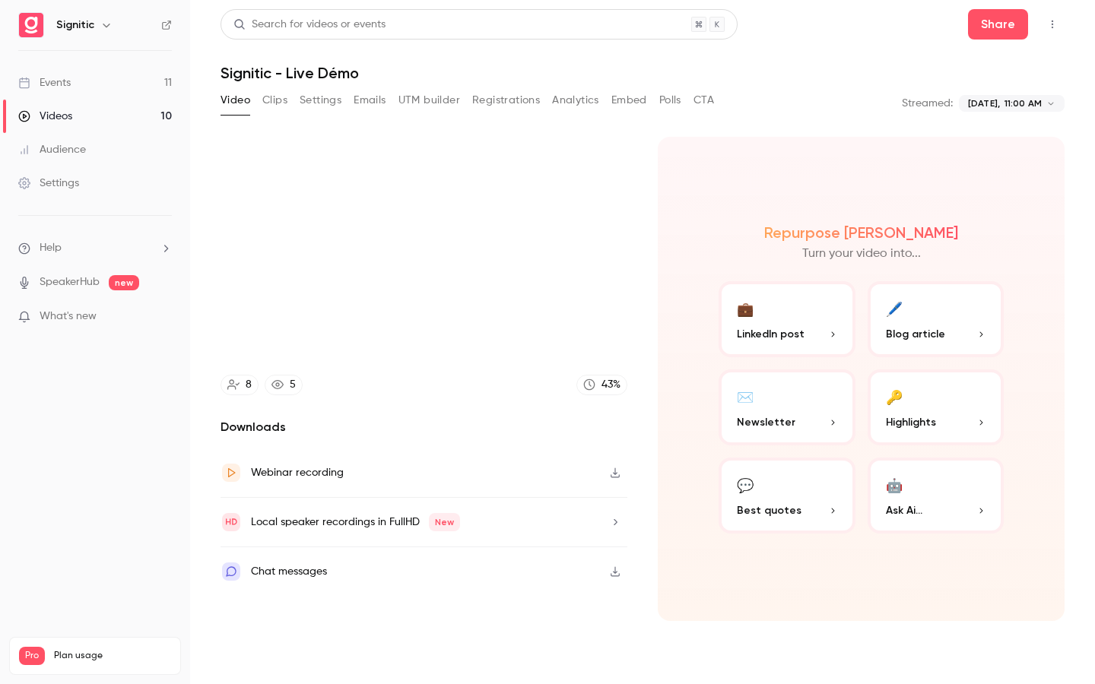
type input "*****"
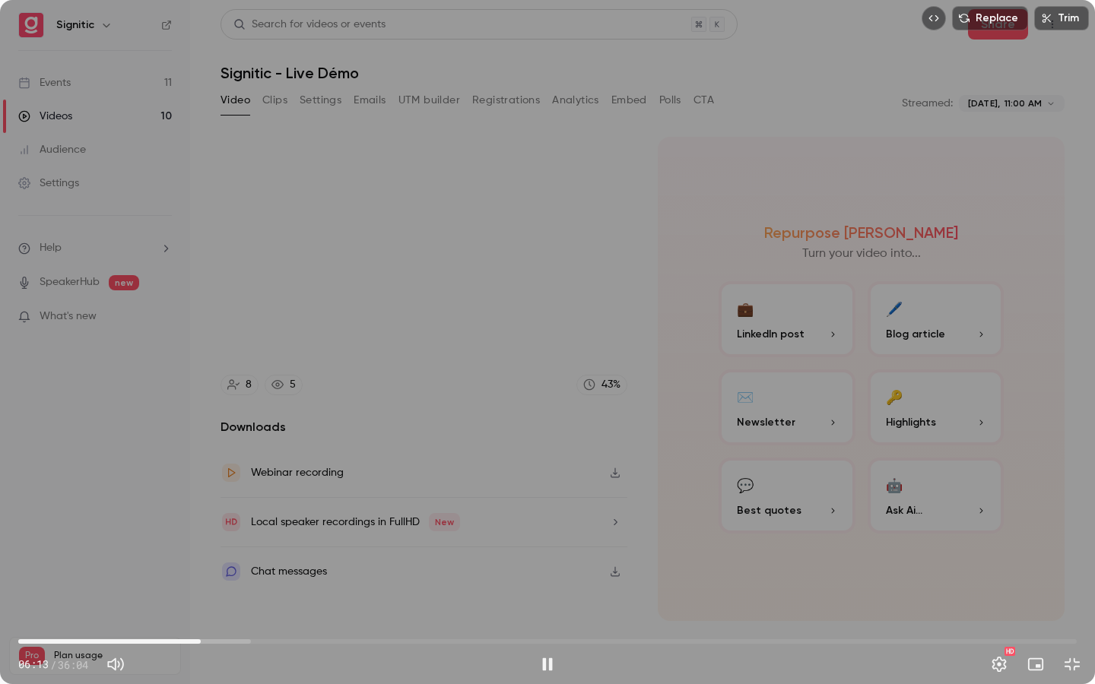
drag, startPoint x: 526, startPoint y: 372, endPoint x: 502, endPoint y: 379, distance: 24.5
click at [525, 372] on div "Replace Trim 06:13 06:13 / 36:04 HD" at bounding box center [547, 342] width 1095 height 684
click at [191, 617] on span "06:14" at bounding box center [547, 642] width 1059 height 24
click at [287, 467] on div "Replace Trim 05:53 05:53 / 36:04 HD" at bounding box center [547, 342] width 1095 height 684
click at [699, 264] on div "Replace Trim 11:57 11:57 / 36:04 HD" at bounding box center [547, 342] width 1095 height 684
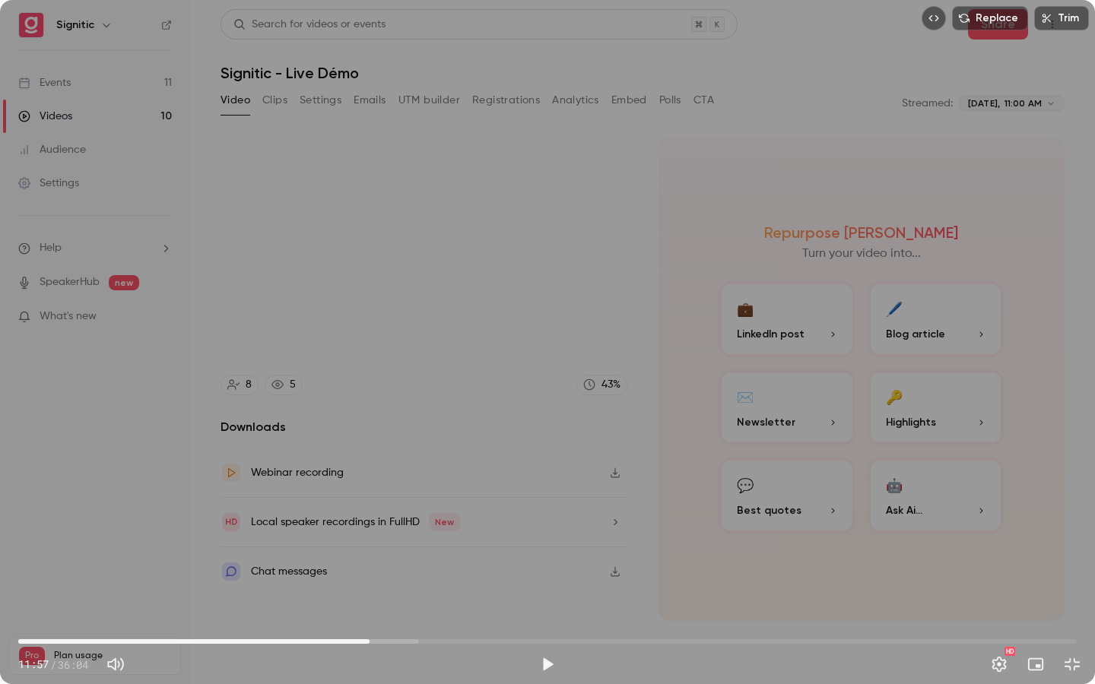
click at [699, 264] on div "Replace Trim 11:57 11:57 / 36:04 HD" at bounding box center [547, 342] width 1095 height 684
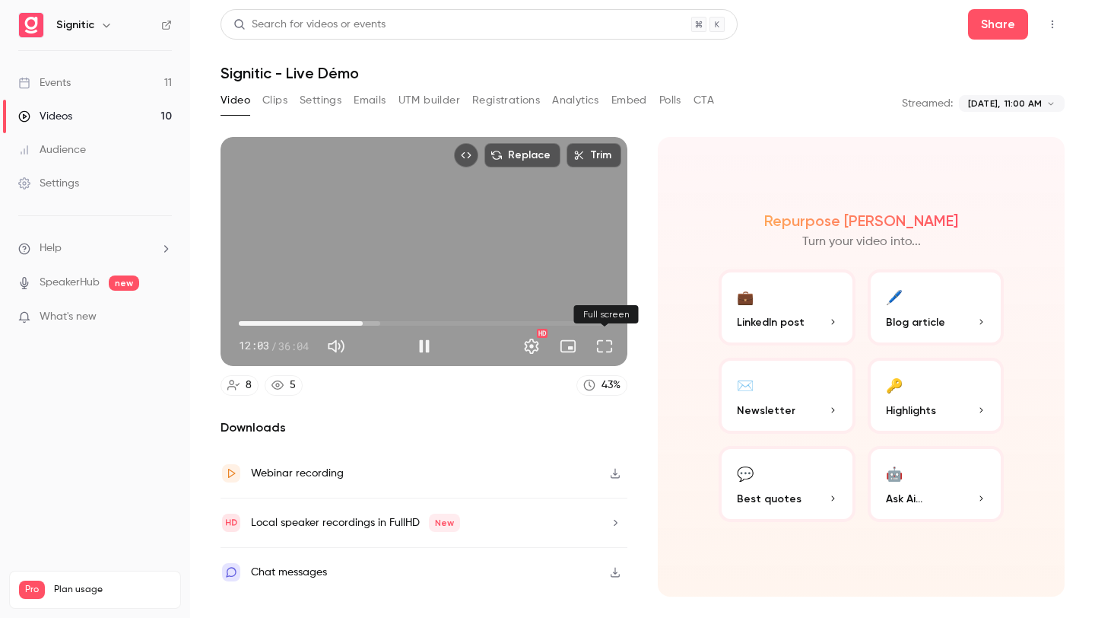
click at [599, 349] on button "Full screen" at bounding box center [604, 346] width 30 height 30
click at [540, 268] on div "Replace Trim 14:53 14:53 / 36:04 HD" at bounding box center [424, 251] width 407 height 229
click at [587, 249] on div "Replace Trim 14:54 14:54 / 36:04 HD" at bounding box center [424, 251] width 407 height 229
click at [610, 356] on button "Full screen" at bounding box center [604, 346] width 30 height 30
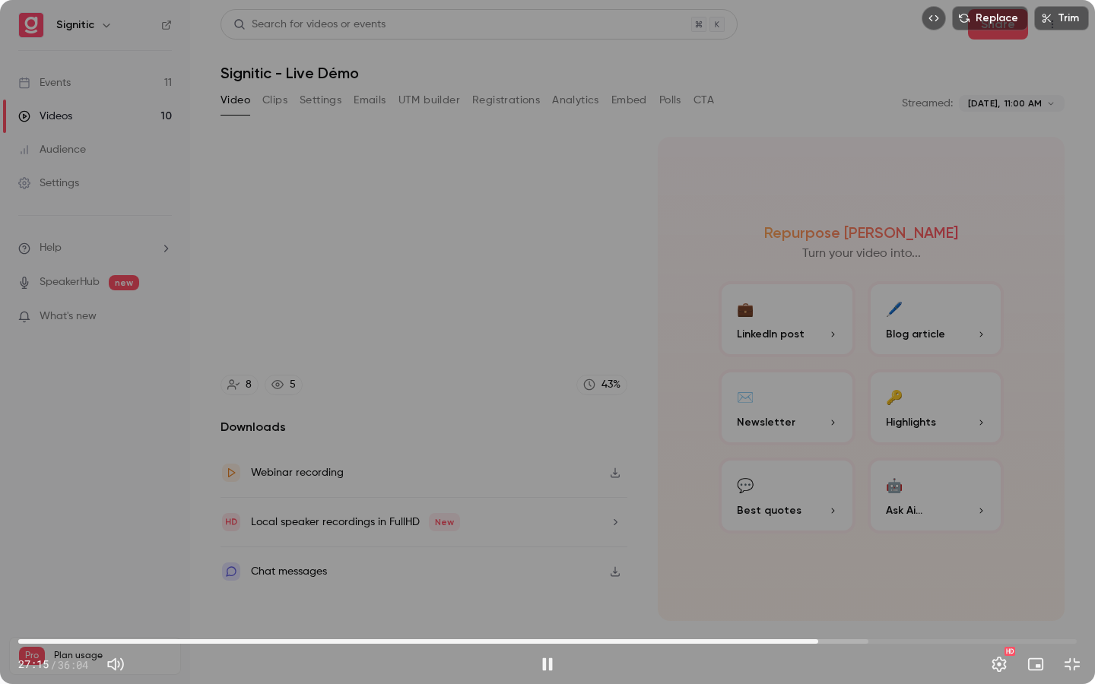
click at [999, 271] on div "Replace Trim 27:15 27:15 / 36:04 HD" at bounding box center [547, 342] width 1095 height 684
click at [980, 278] on div "Replace Trim 27:15 27:15 / 36:04 HD" at bounding box center [547, 342] width 1095 height 684
click at [1080, 617] on button "Exit full screen" at bounding box center [1072, 664] width 30 height 30
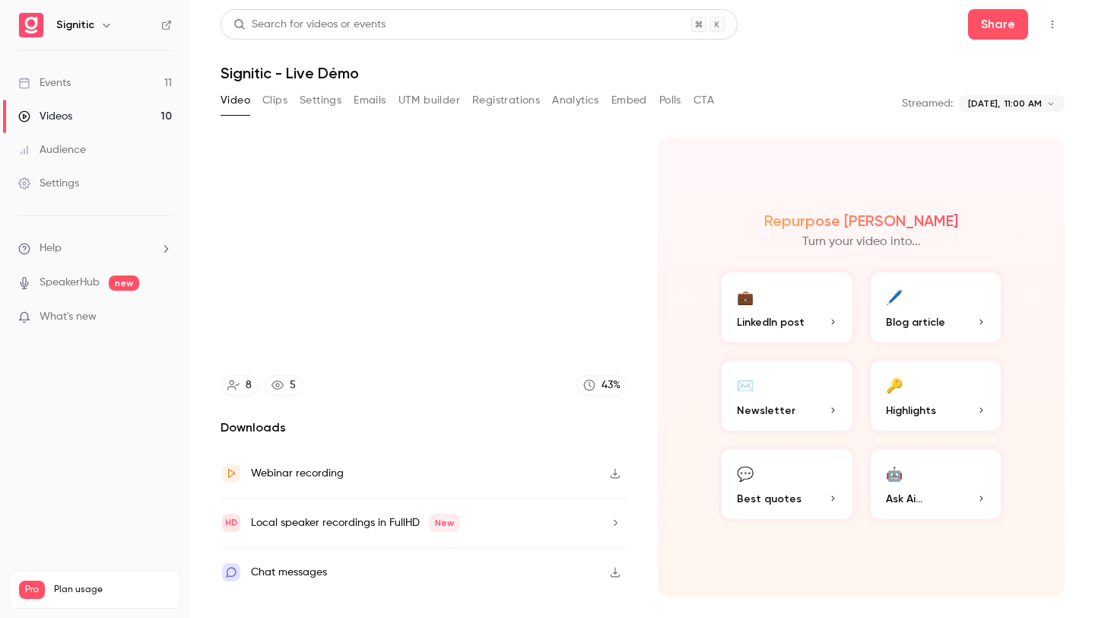
type input "******"
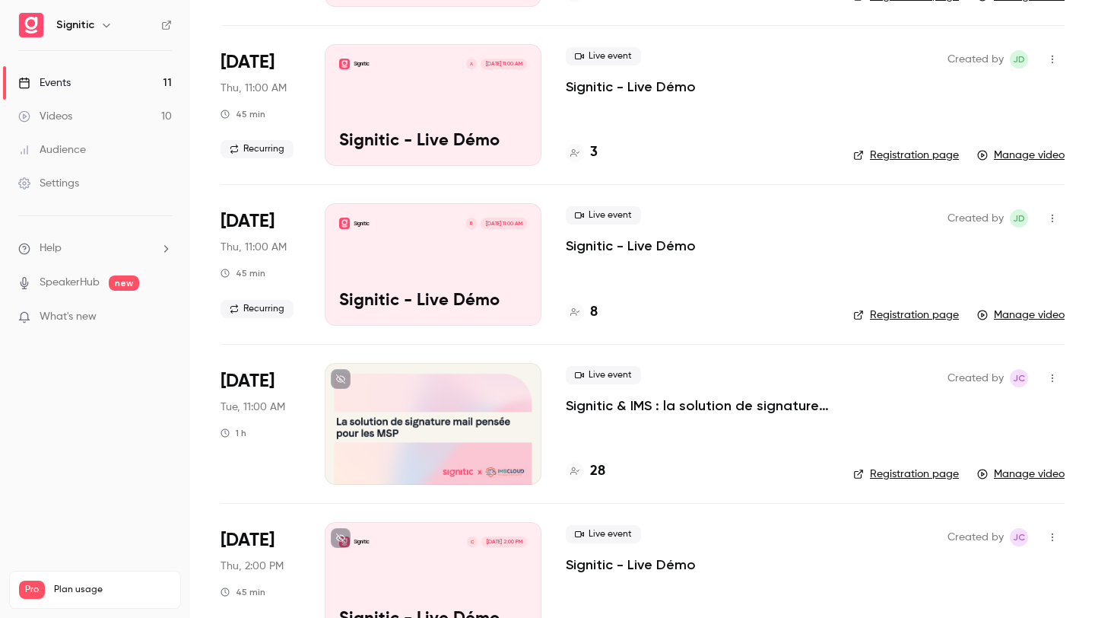
scroll to position [88, 0]
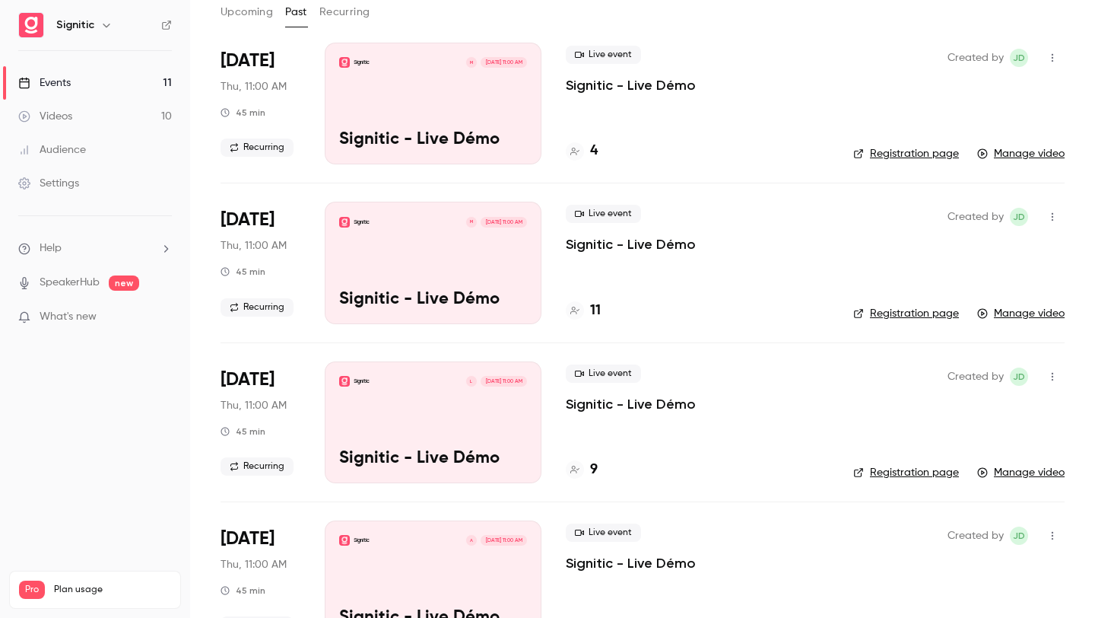
click at [475, 242] on div "Signitic M [DATE] 11:00 AM Signitic - Live Démo" at bounding box center [433, 263] width 217 height 122
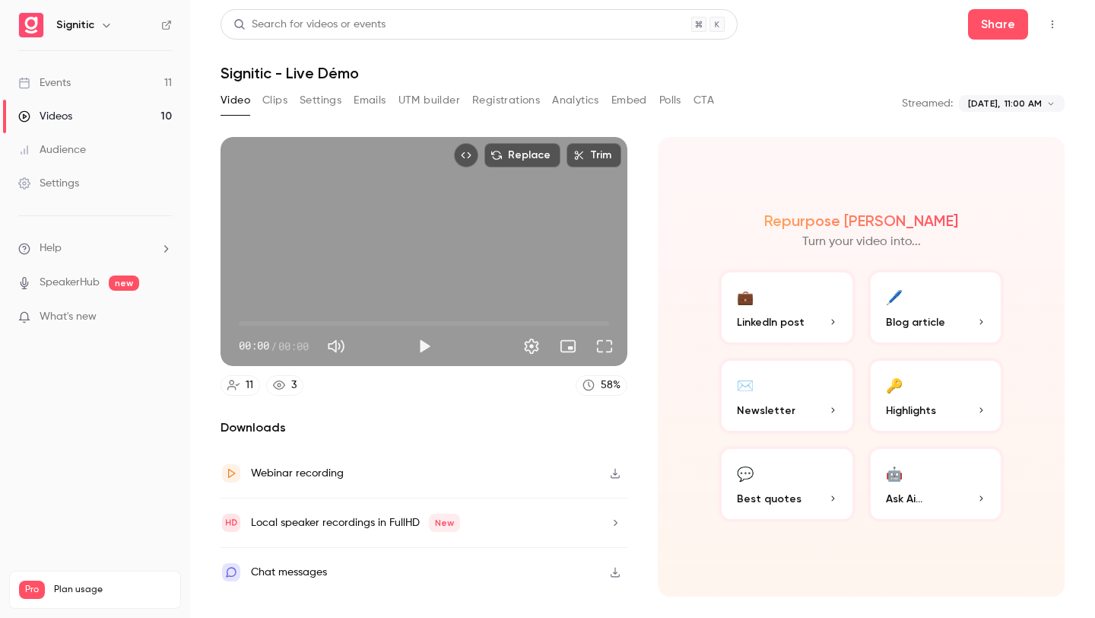
click at [441, 260] on div "Replace Trim 00:00 00:00 / 00:00" at bounding box center [424, 251] width 407 height 229
click at [282, 328] on span "00:03" at bounding box center [424, 323] width 370 height 24
click at [577, 265] on div "Replace Trim 03:00 03:00 / 20:31 HD" at bounding box center [424, 251] width 407 height 229
click at [548, 276] on div "Replace Trim 03:00 03:00 / 20:31 HD" at bounding box center [424, 251] width 407 height 229
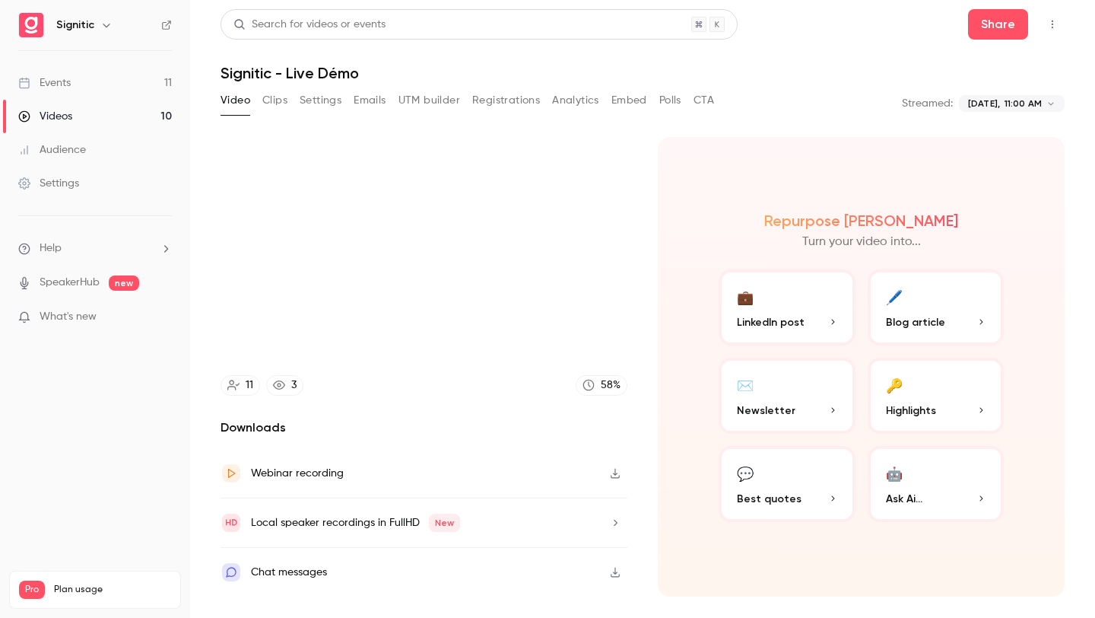
type input "*****"
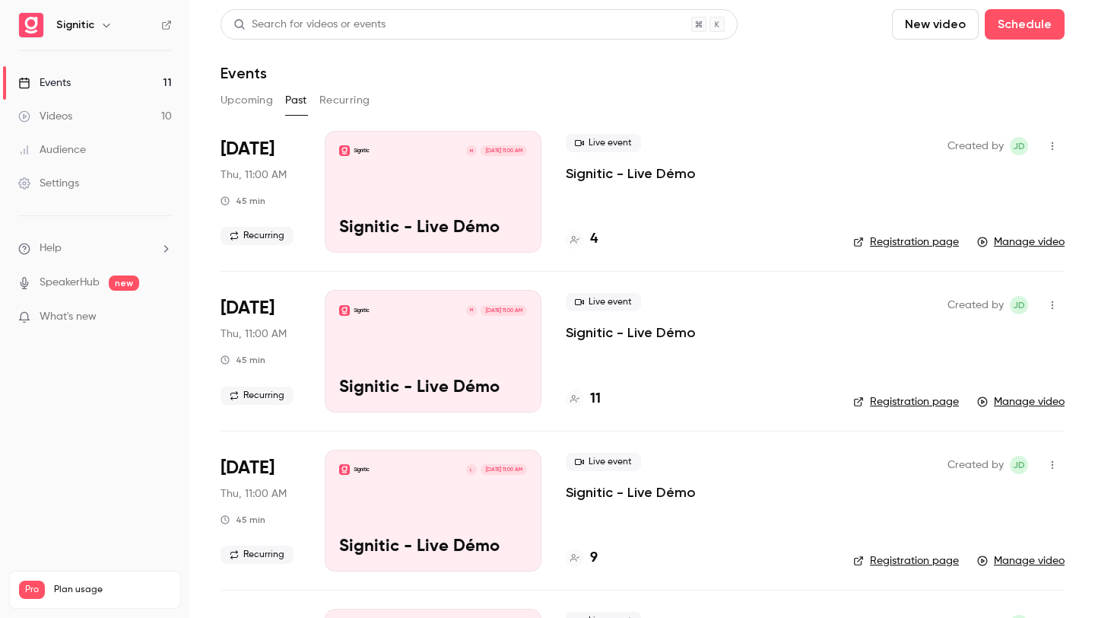
click at [453, 499] on div "Signitic L [DATE] 11:00 AM Signitic - Live Démo" at bounding box center [433, 510] width 217 height 122
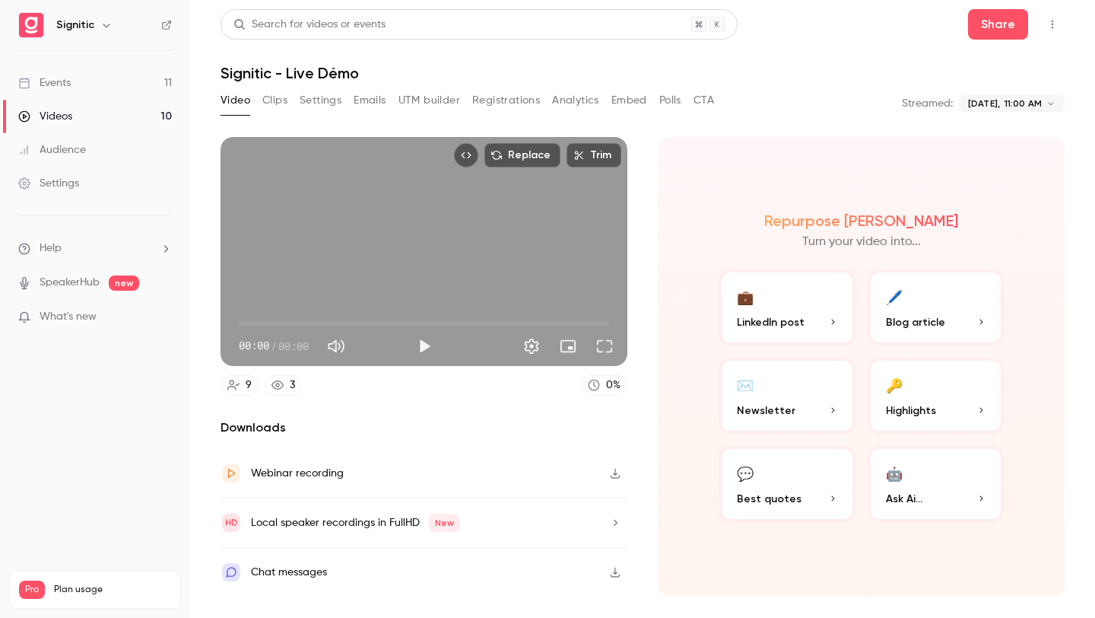
click at [392, 262] on div "Replace Trim 00:00 00:00 / 00:00" at bounding box center [424, 251] width 407 height 229
click at [605, 345] on button "Full screen" at bounding box center [604, 346] width 30 height 30
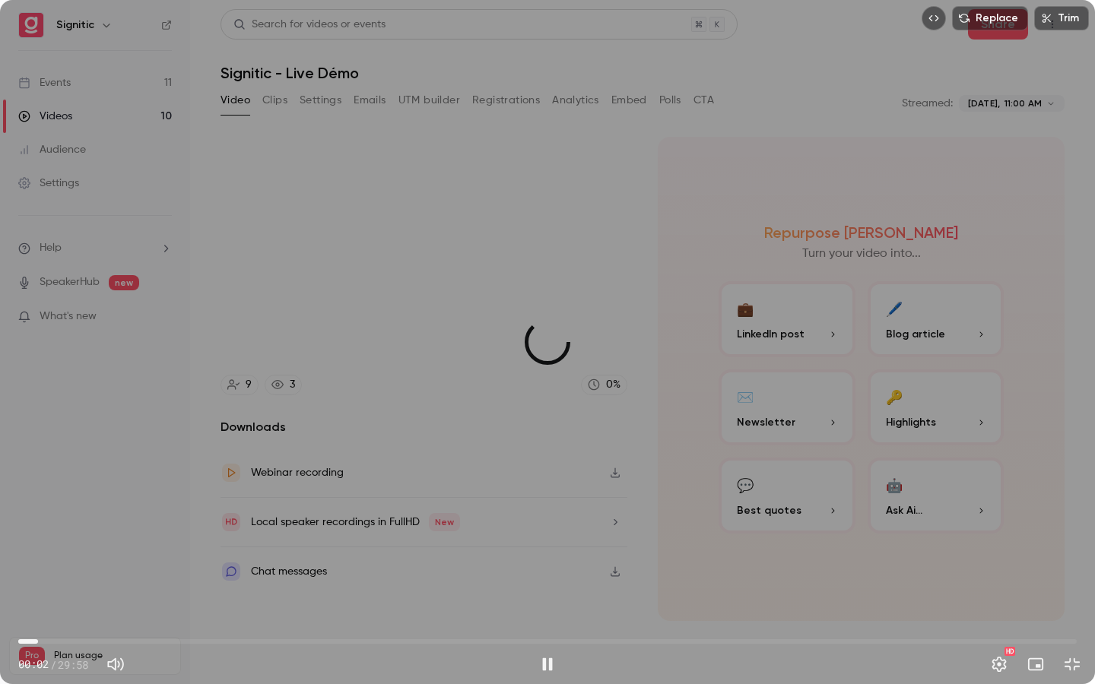
click at [38, 617] on span "00:33" at bounding box center [547, 642] width 1059 height 24
click at [40, 617] on span "00:33" at bounding box center [38, 642] width 5 height 5
click at [32, 617] on span "00:23" at bounding box center [32, 642] width 5 height 5
click at [27, 617] on span "00:18" at bounding box center [29, 642] width 5 height 5
click at [27, 617] on span "00:15" at bounding box center [27, 642] width 5 height 5
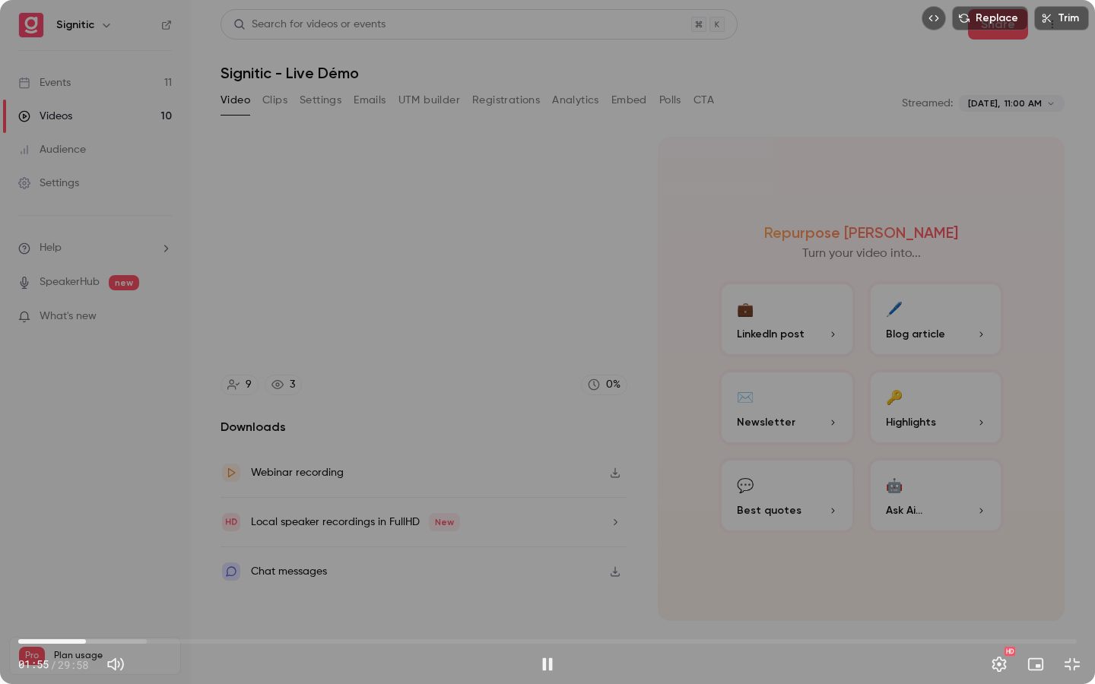
click at [1005, 617] on div "HD" at bounding box center [999, 664] width 30 height 30
click at [1000, 617] on button "Settings" at bounding box center [999, 664] width 30 height 30
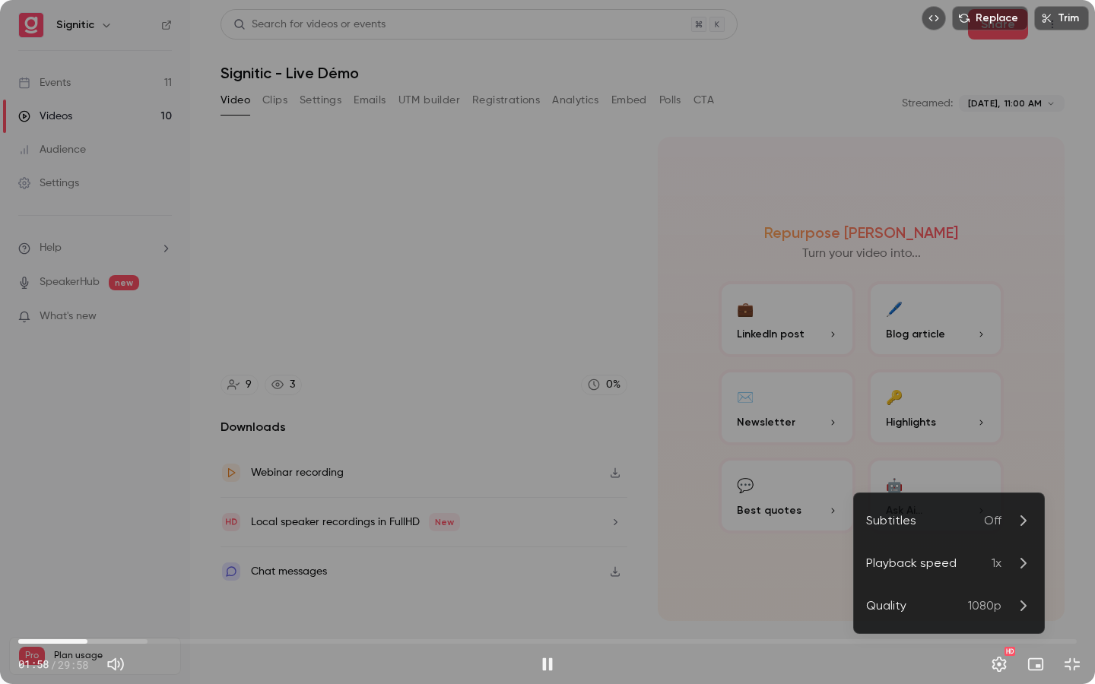
click at [994, 566] on span "1x" at bounding box center [997, 563] width 10 height 18
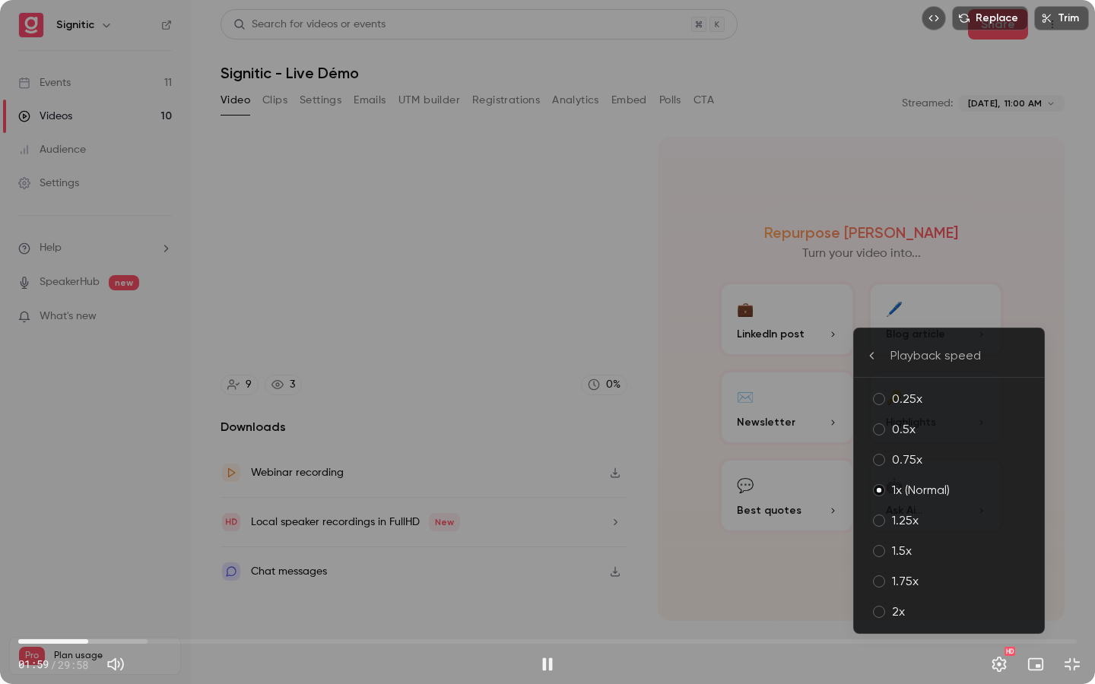
click at [983, 608] on div "2x" at bounding box center [962, 612] width 140 height 18
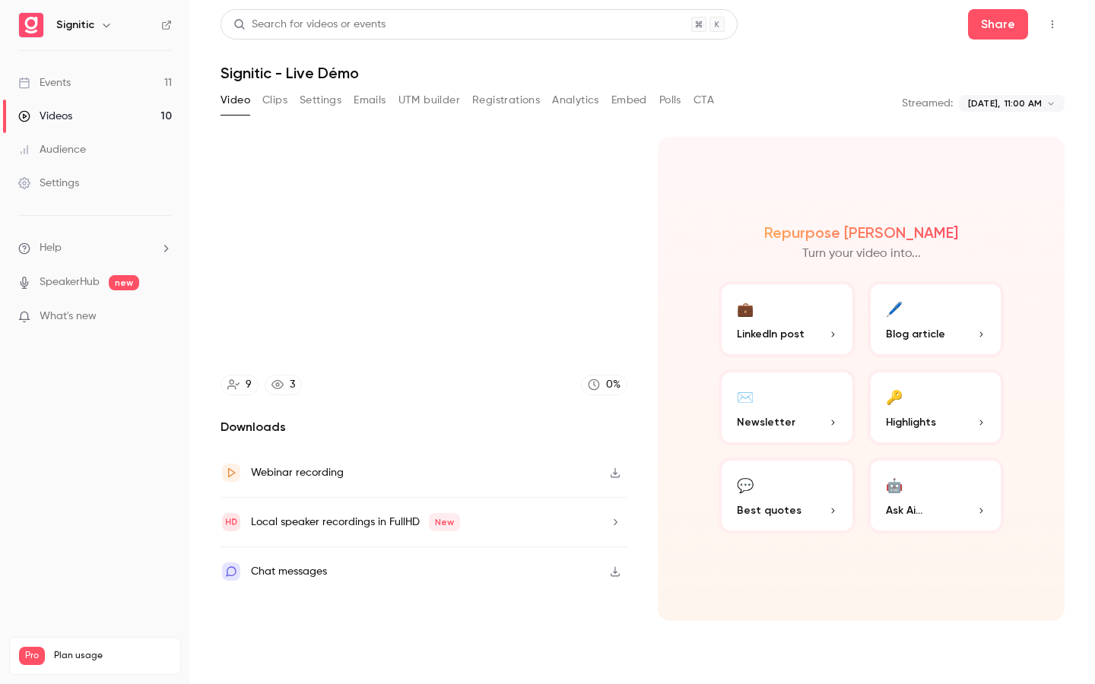
type input "*****"
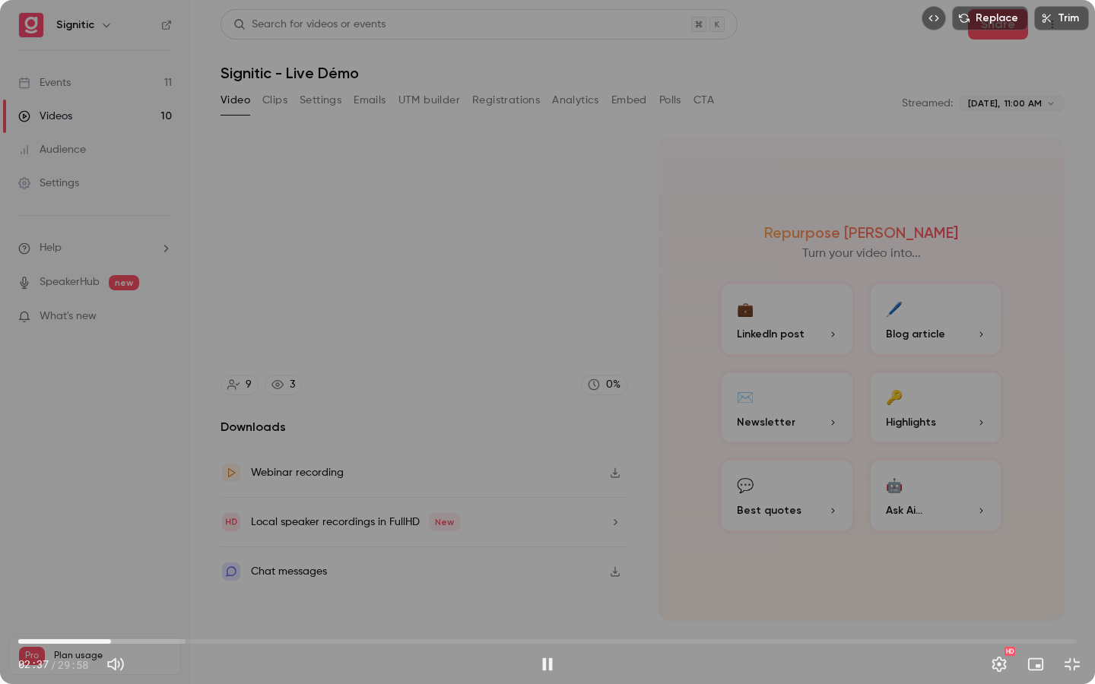
click at [111, 617] on span "02:37" at bounding box center [547, 642] width 1059 height 24
click at [919, 278] on div "Replace Trim 10:44 10:44 / 29:58 HD" at bounding box center [547, 342] width 1095 height 684
click at [1085, 617] on button "Exit full screen" at bounding box center [1072, 664] width 30 height 30
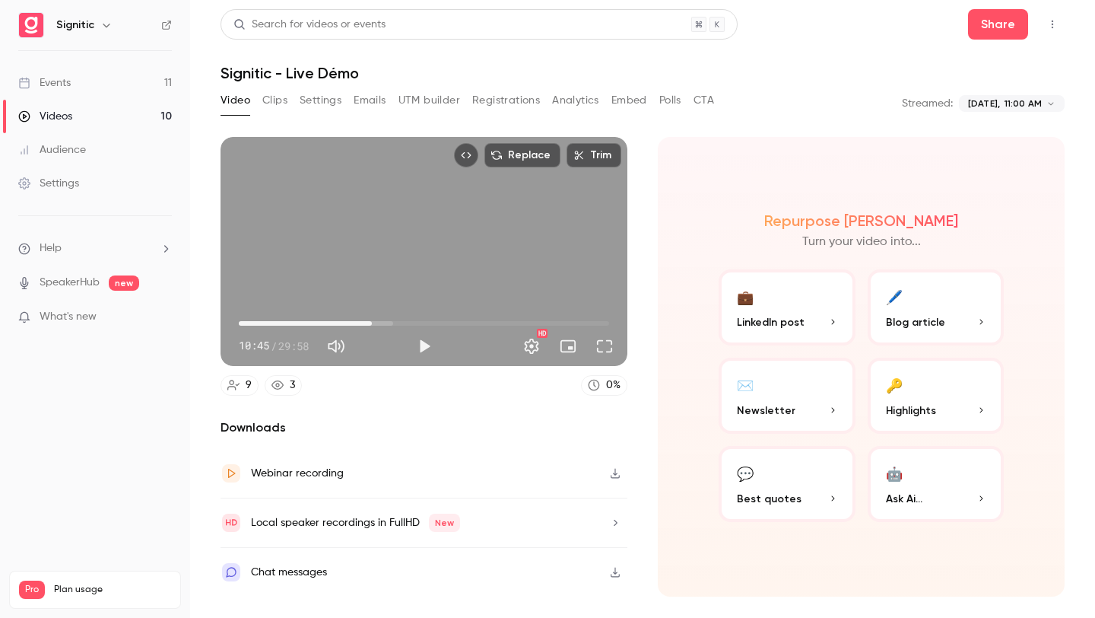
click at [548, 234] on div "Replace Trim 10:45 10:45 / 29:58 HD" at bounding box center [424, 251] width 407 height 229
click at [548, 238] on div "Replace Trim 10:45 10:45 / 29:58 HD" at bounding box center [424, 251] width 407 height 229
click at [603, 357] on button "Full screen" at bounding box center [604, 346] width 30 height 30
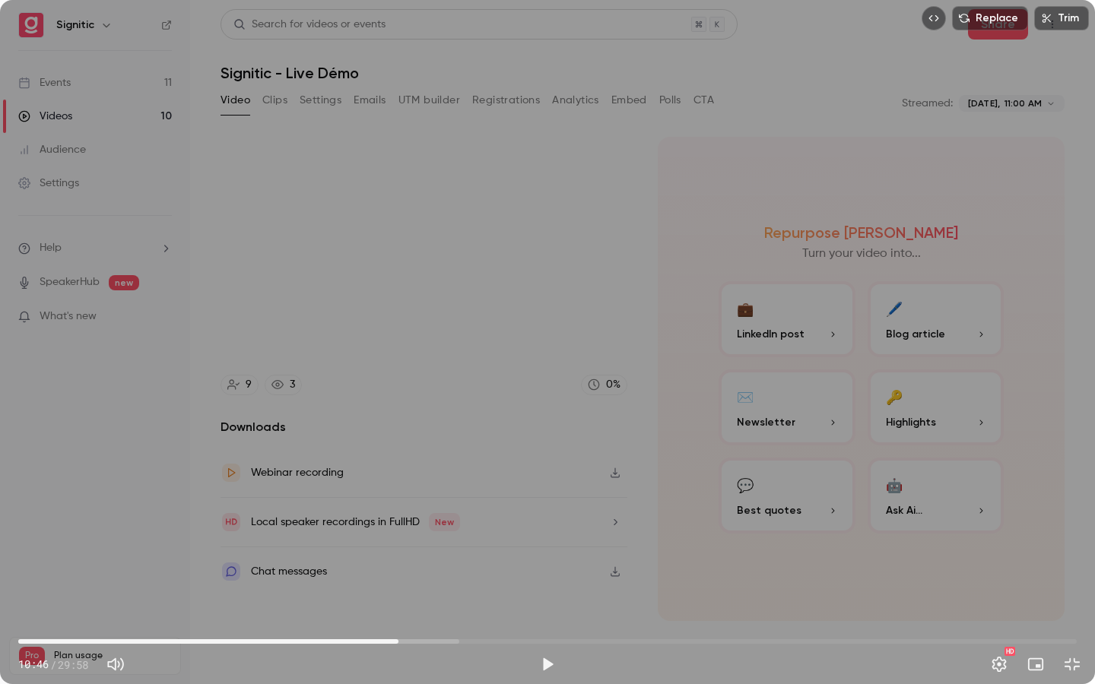
click at [775, 208] on div "Replace Trim 10:46 10:46 / 29:58 HD" at bounding box center [547, 342] width 1095 height 684
click at [1018, 421] on div "Replace Trim 11:11 11:11 / 29:58 HD" at bounding box center [547, 342] width 1095 height 684
click at [1074, 617] on div "11:11 11:11 / 29:58 HD" at bounding box center [547, 653] width 1095 height 64
click at [1073, 617] on div "11:11 11:11 / 29:58 HD" at bounding box center [547, 653] width 1095 height 64
click at [1071, 617] on button "Exit full screen" at bounding box center [1072, 664] width 30 height 30
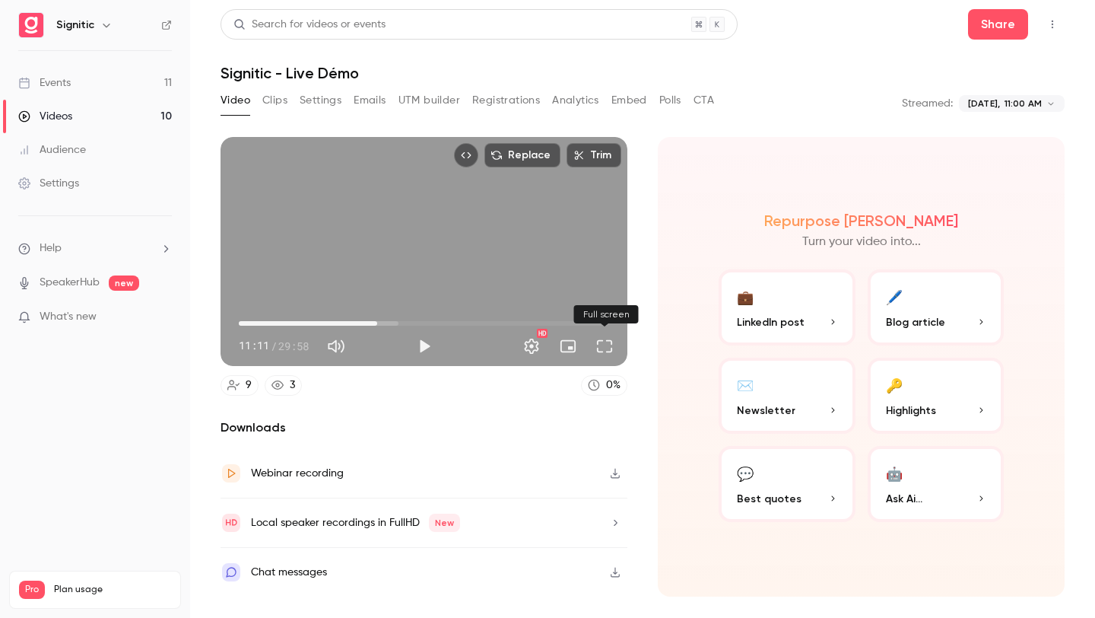
click at [610, 347] on button "Full screen" at bounding box center [604, 346] width 30 height 30
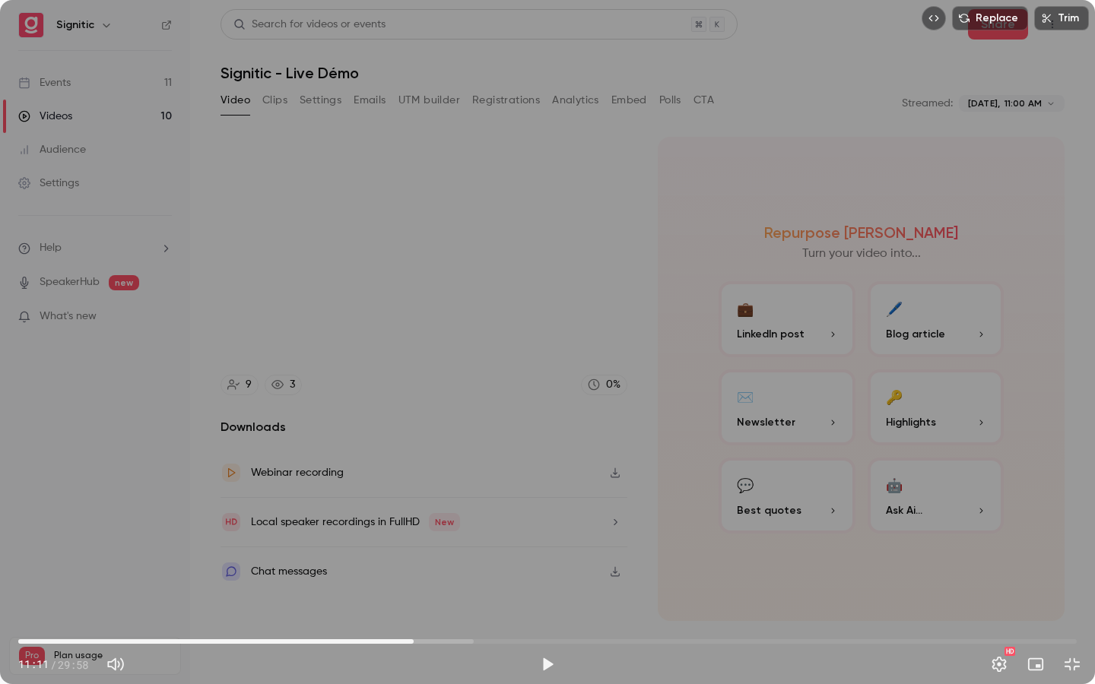
click at [620, 326] on div "Replace Trim 11:11 11:11 / 29:58 HD" at bounding box center [547, 342] width 1095 height 684
click at [292, 301] on div "Replace Trim 11:20 11:20 / 29:58 HD" at bounding box center [547, 342] width 1095 height 684
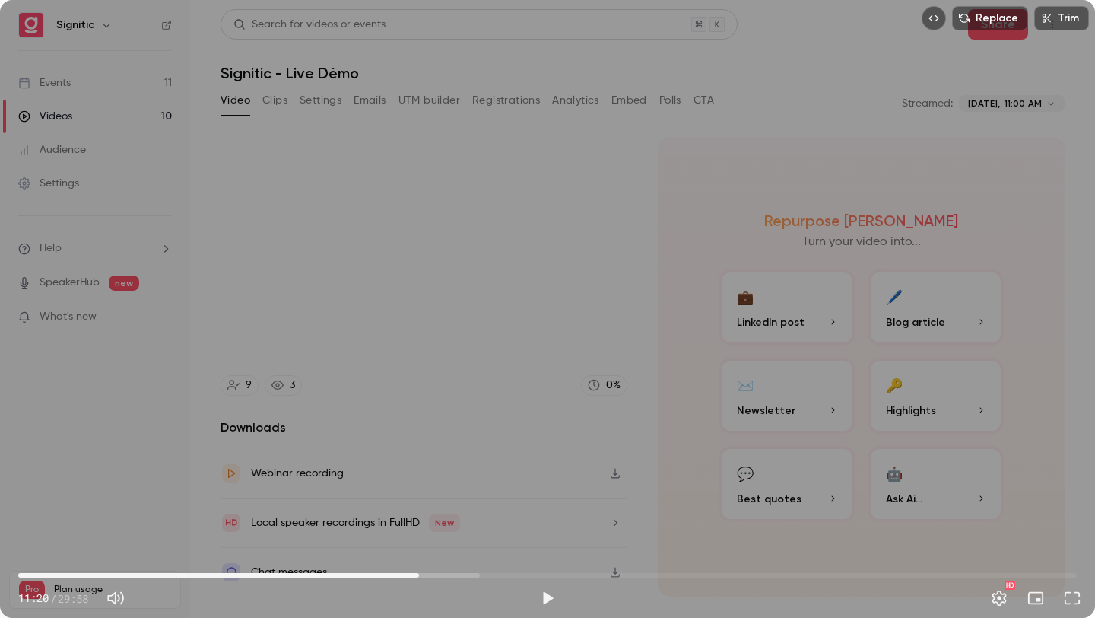
type input "*****"
